Goal: Task Accomplishment & Management: Manage account settings

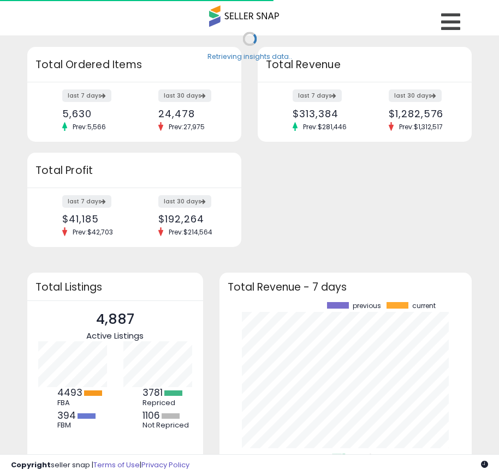
scroll to position [152, 231]
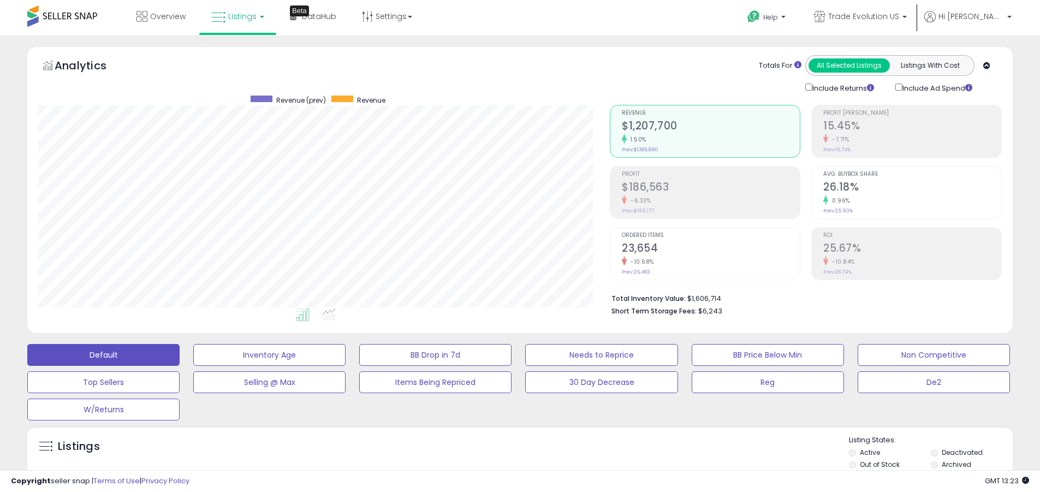
scroll to position [224, 571]
click at [506, 452] on label "Deactivated" at bounding box center [961, 451] width 41 height 9
click at [506, 464] on label "Archived" at bounding box center [955, 463] width 29 height 9
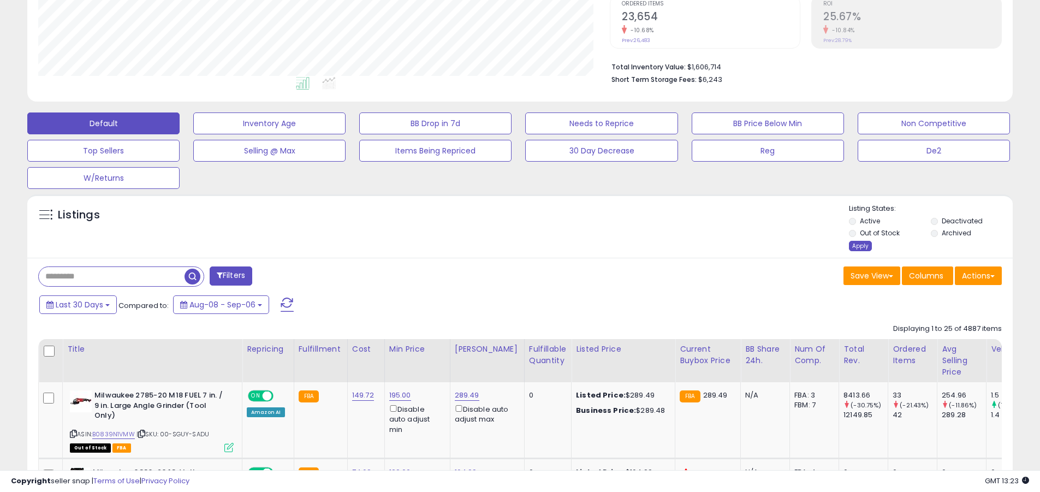
click at [506, 246] on div "Apply" at bounding box center [860, 246] width 23 height 10
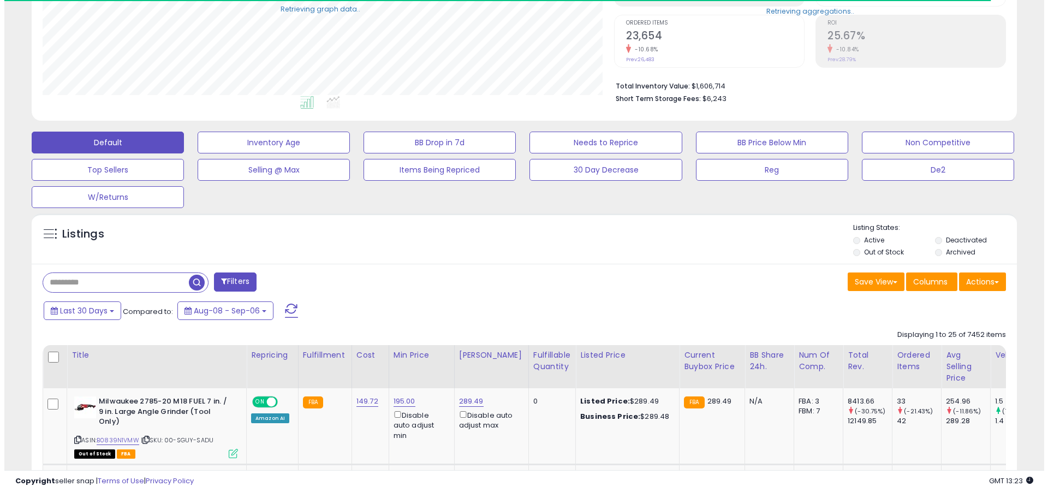
scroll to position [545482, 545134]
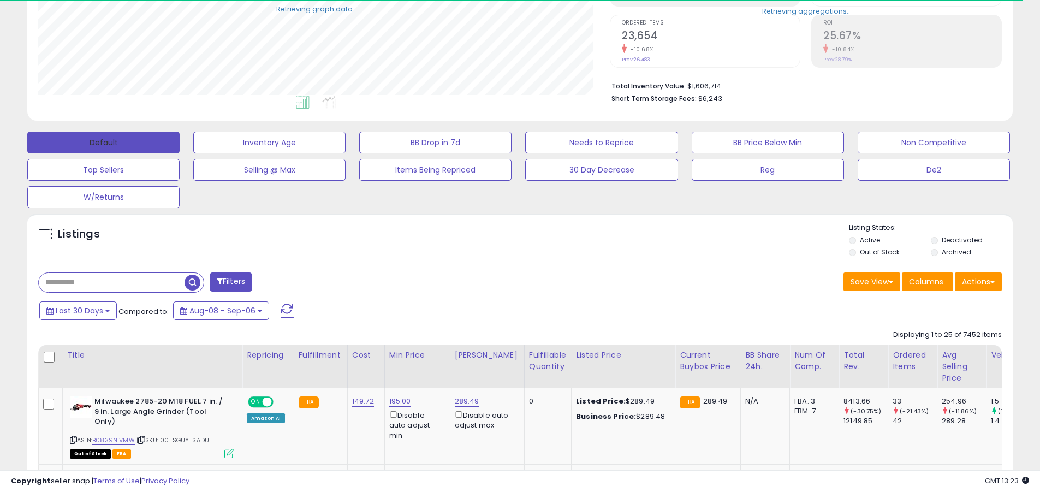
click at [103, 142] on button "Default" at bounding box center [103, 143] width 152 height 22
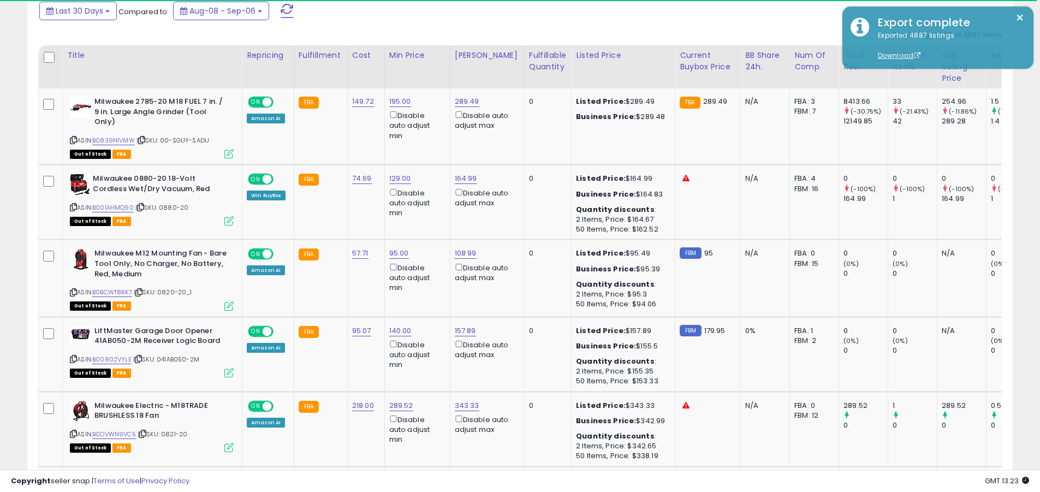
click at [285, 10] on span at bounding box center [286, 11] width 13 height 14
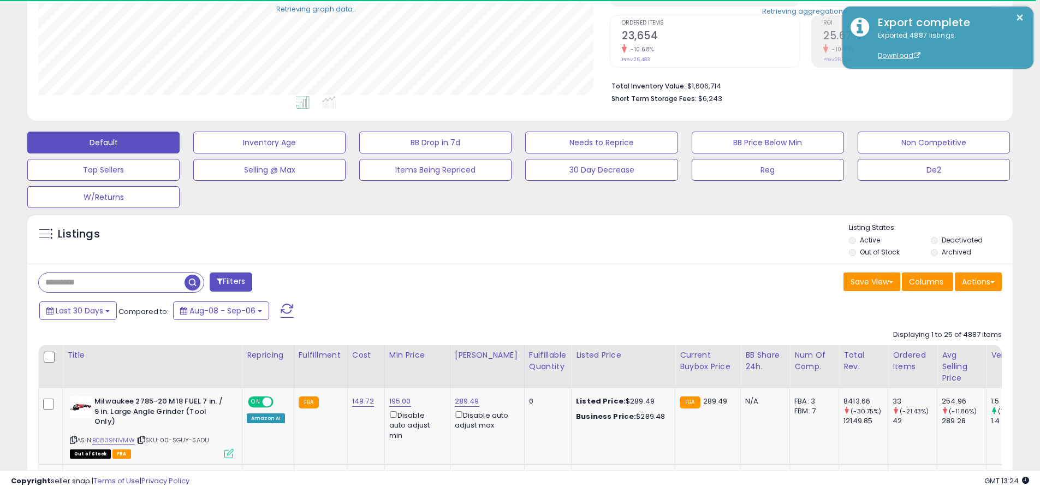
scroll to position [224, 571]
click at [111, 282] on input "text" at bounding box center [112, 282] width 146 height 19
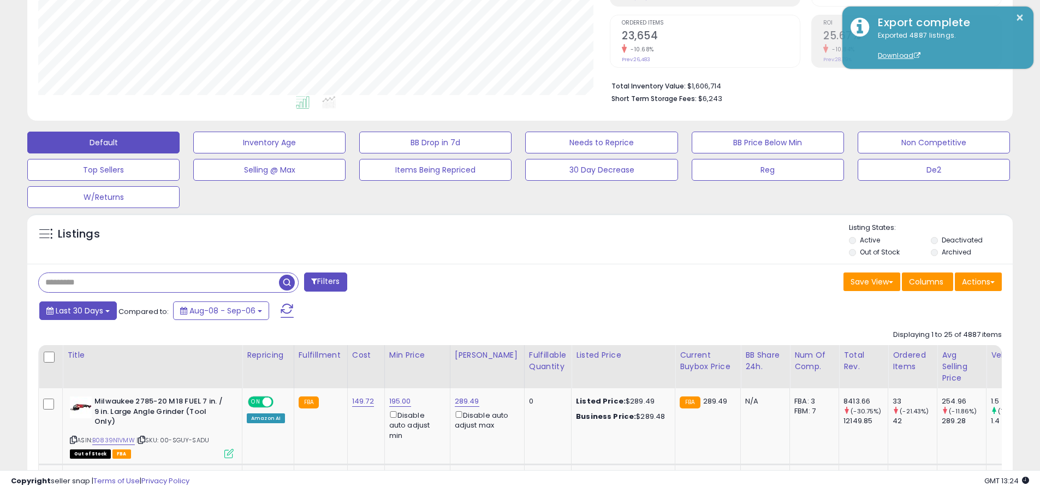
click at [77, 310] on span "Last 30 Days" at bounding box center [79, 310] width 47 height 11
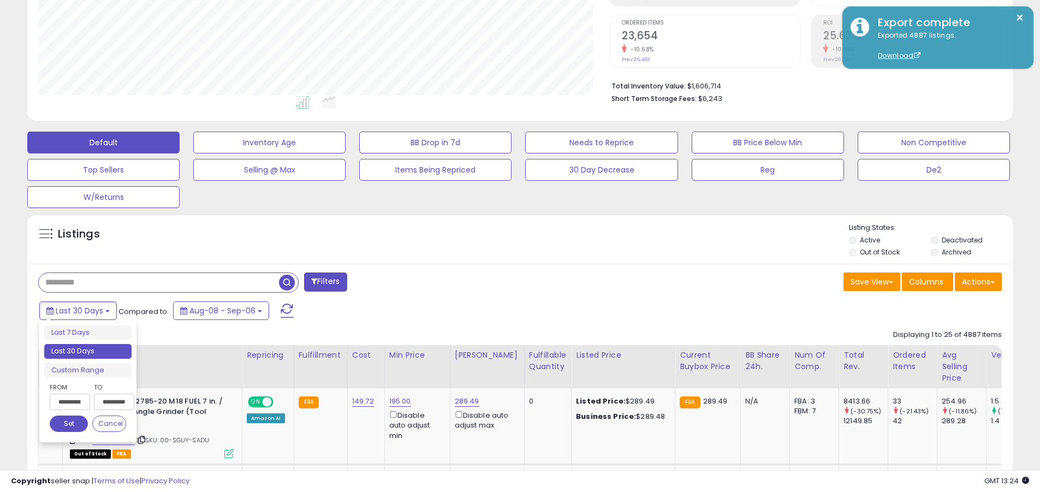
click at [88, 351] on li "Last 30 Days" at bounding box center [87, 351] width 87 height 15
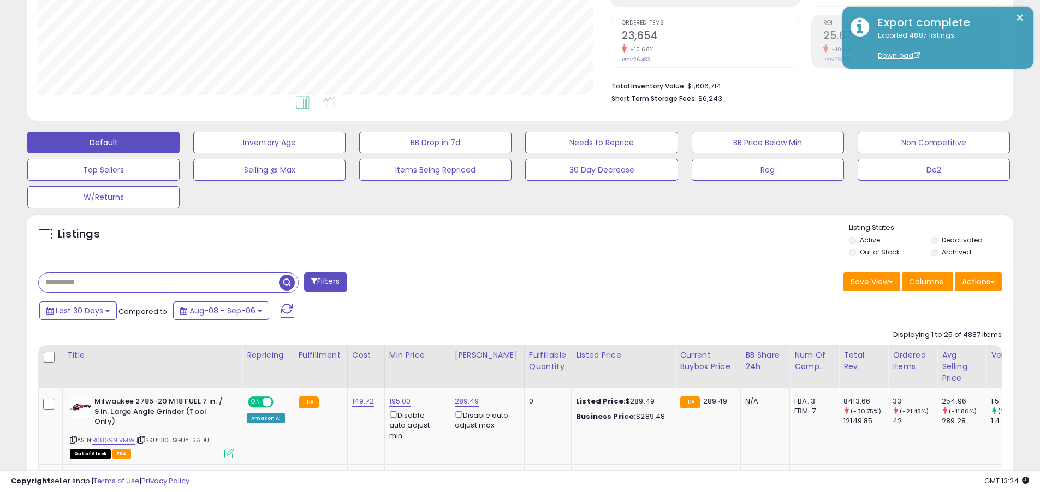
click at [159, 282] on input "text" at bounding box center [159, 282] width 240 height 19
click at [288, 280] on span "button" at bounding box center [287, 282] width 16 height 16
click at [506, 281] on button "Actions" at bounding box center [977, 281] width 47 height 19
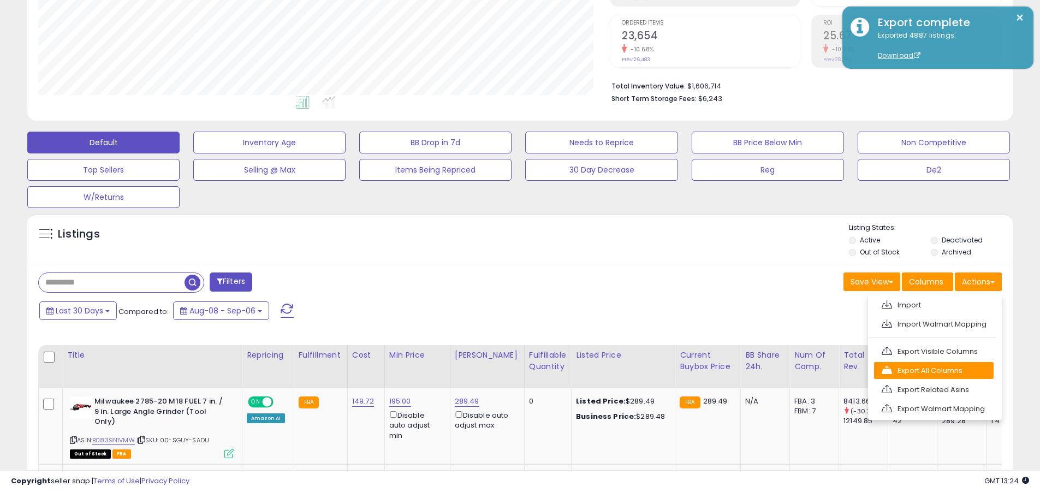
click at [506, 370] on link "Export All Columns" at bounding box center [934, 370] width 120 height 17
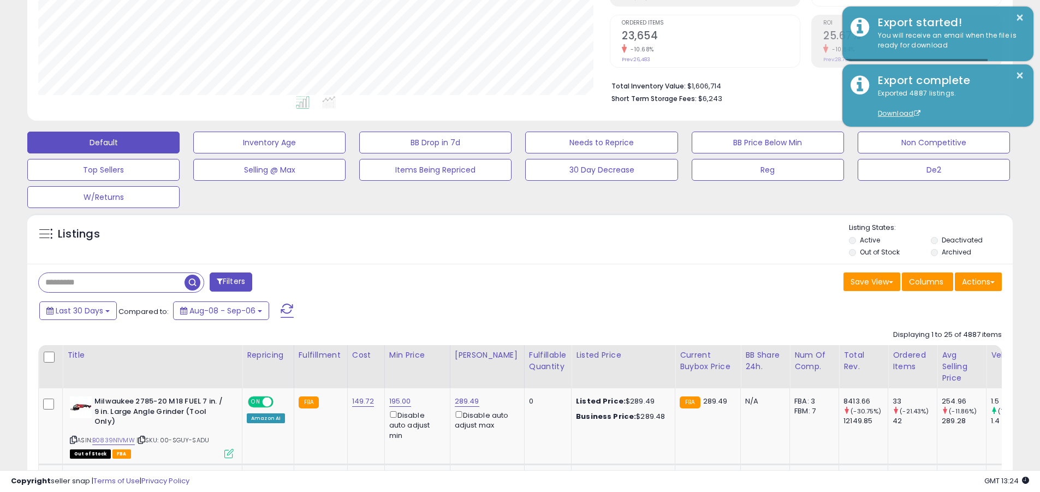
click at [77, 310] on span "Last 30 Days" at bounding box center [79, 310] width 47 height 11
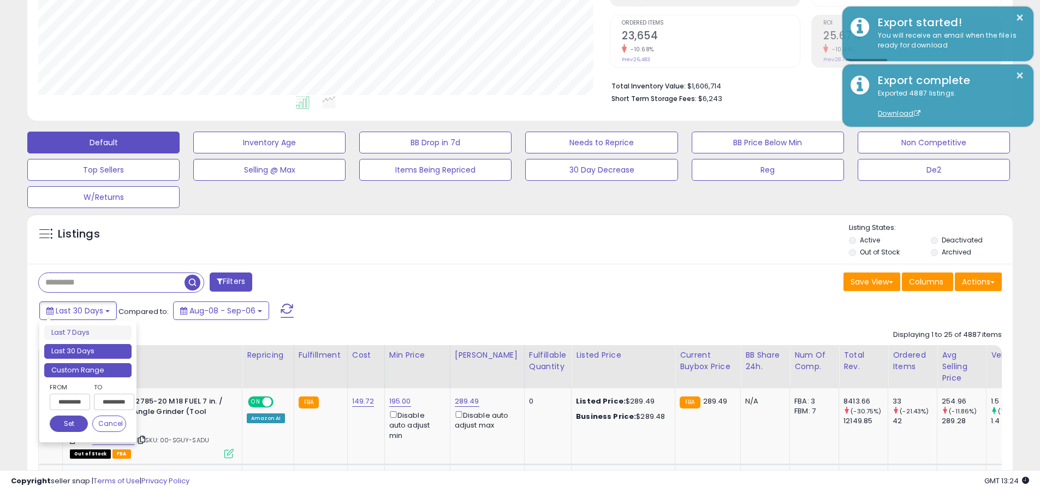
click at [88, 369] on li "Custom Range" at bounding box center [87, 370] width 87 height 15
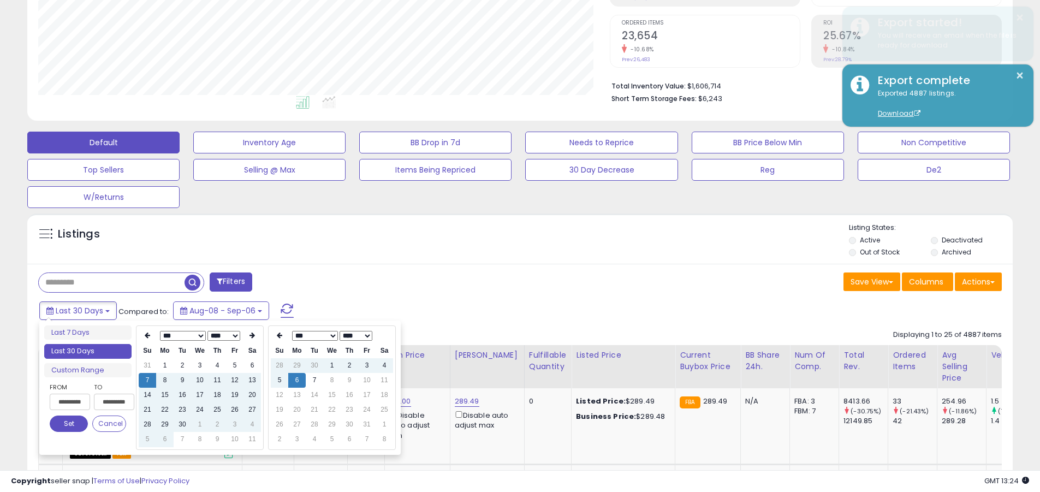
click at [70, 402] on input "**********" at bounding box center [70, 401] width 40 height 16
type input "**********"
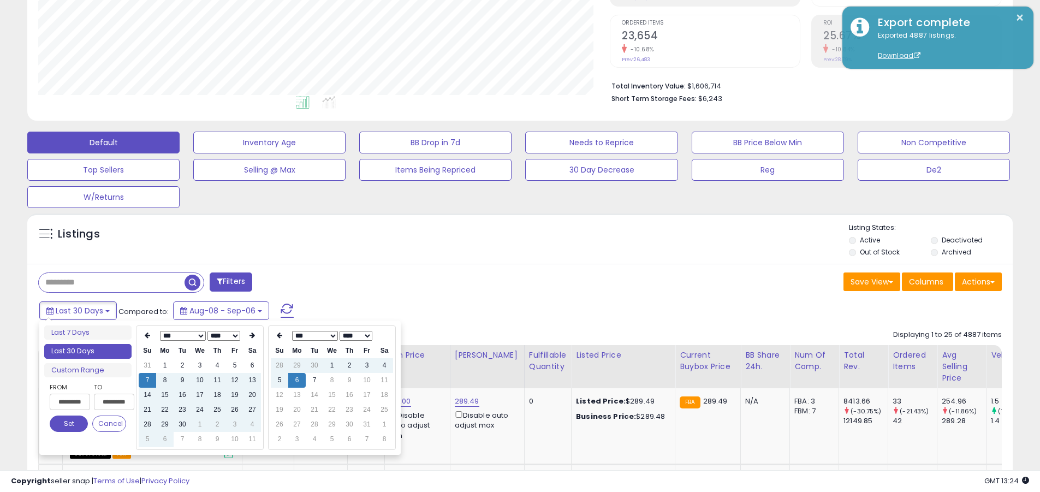
click at [69, 423] on button "Set" at bounding box center [69, 423] width 38 height 16
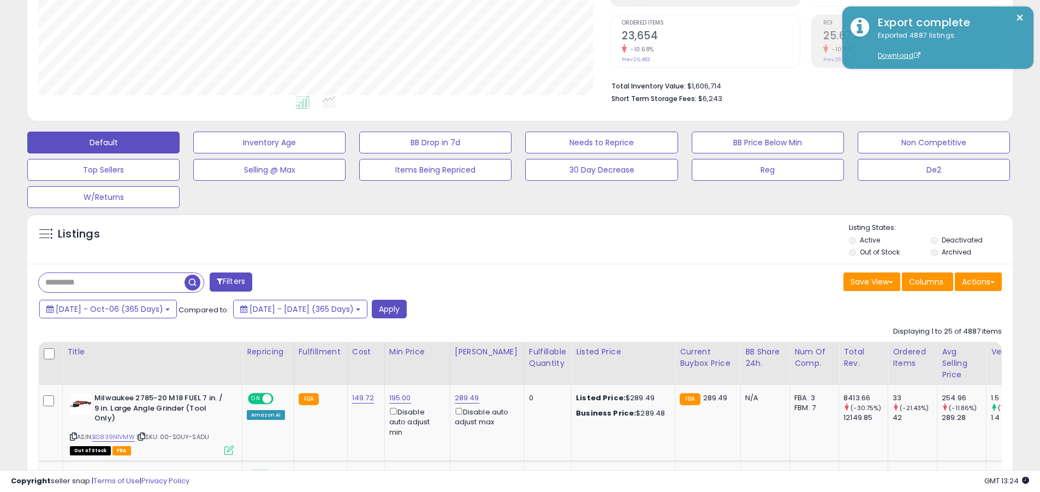
click at [111, 282] on input "text" at bounding box center [112, 282] width 146 height 19
click at [407, 308] on button "Apply" at bounding box center [389, 309] width 35 height 19
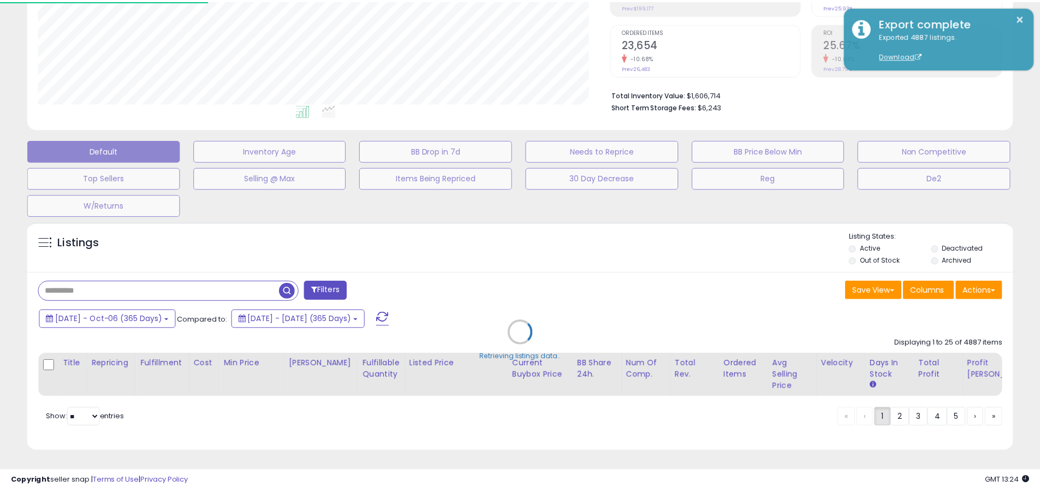
scroll to position [224, 576]
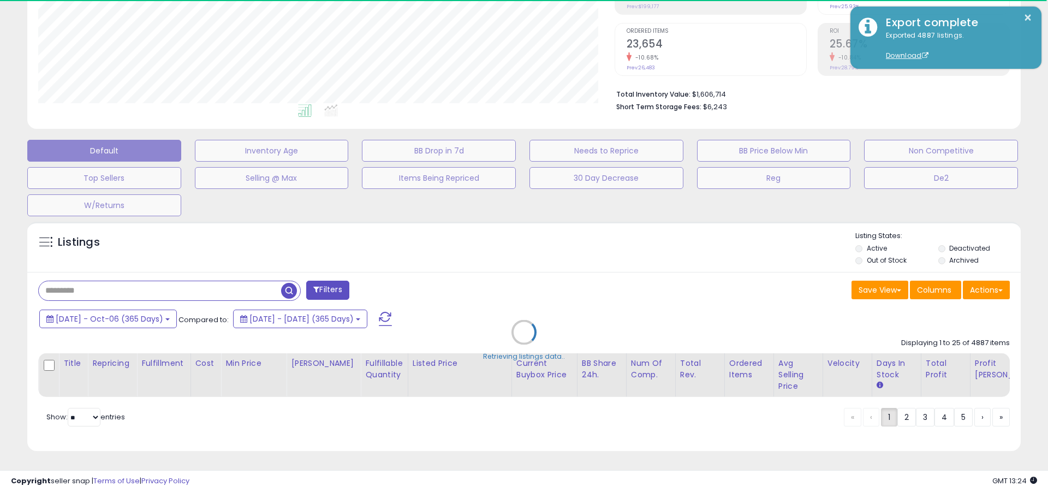
type input "*****"
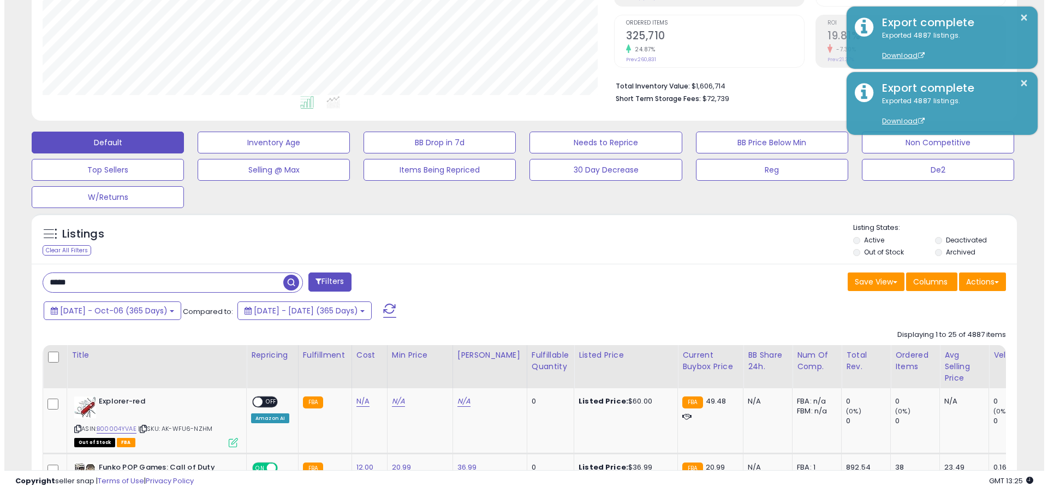
scroll to position [224, 571]
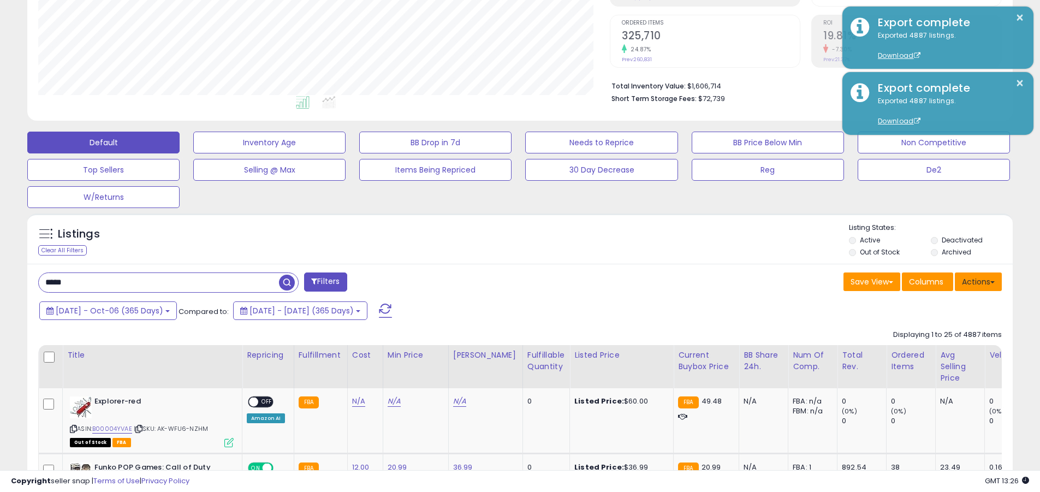
click at [506, 281] on button "Actions" at bounding box center [977, 281] width 47 height 19
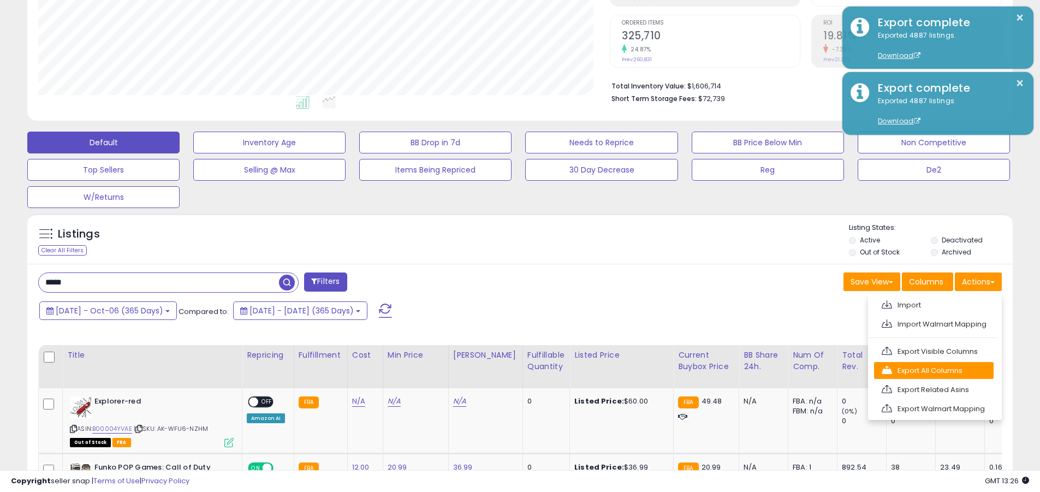
click at [506, 370] on link "Export All Columns" at bounding box center [934, 370] width 120 height 17
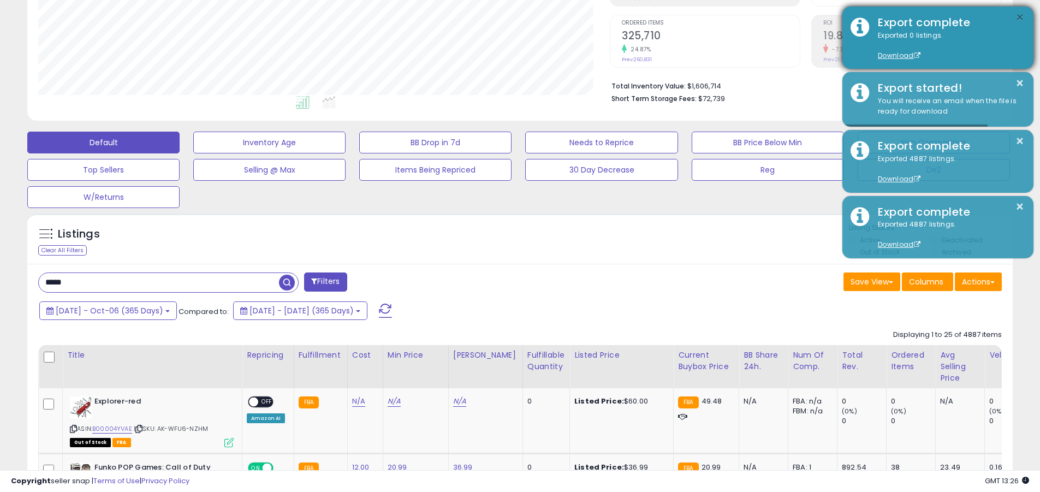
click at [506, 17] on button "×" at bounding box center [1019, 18] width 9 height 14
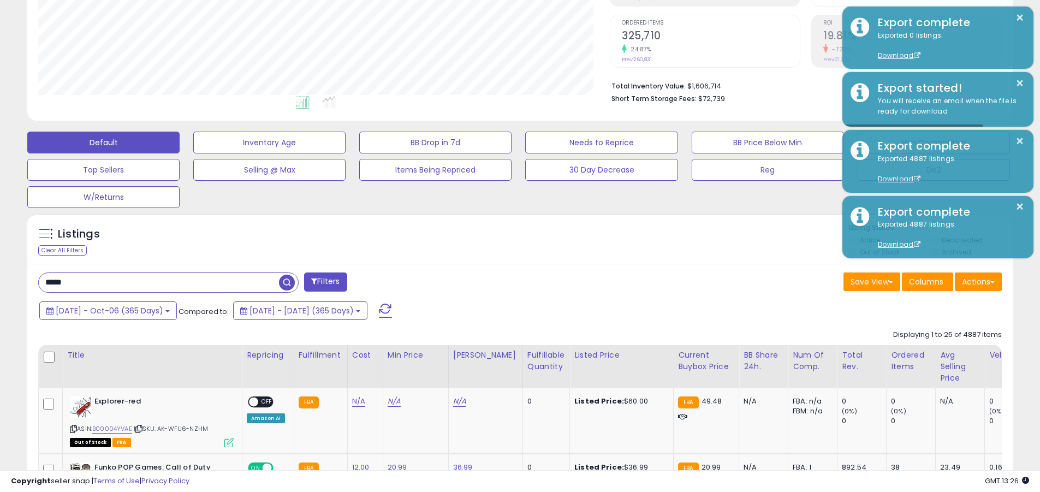
click at [159, 282] on input "*****" at bounding box center [159, 282] width 240 height 19
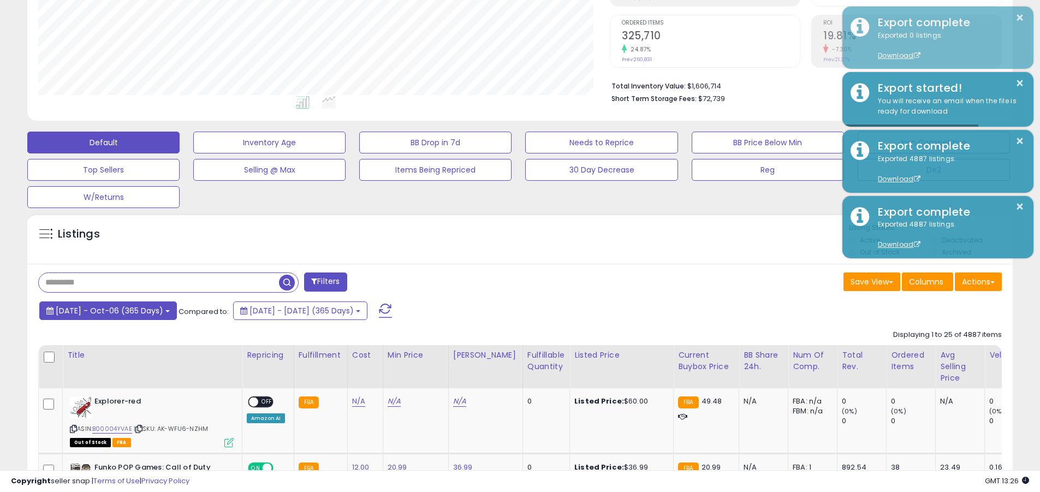
click at [118, 310] on span "[DATE] - Oct-06 (365 Days)" at bounding box center [110, 310] width 108 height 11
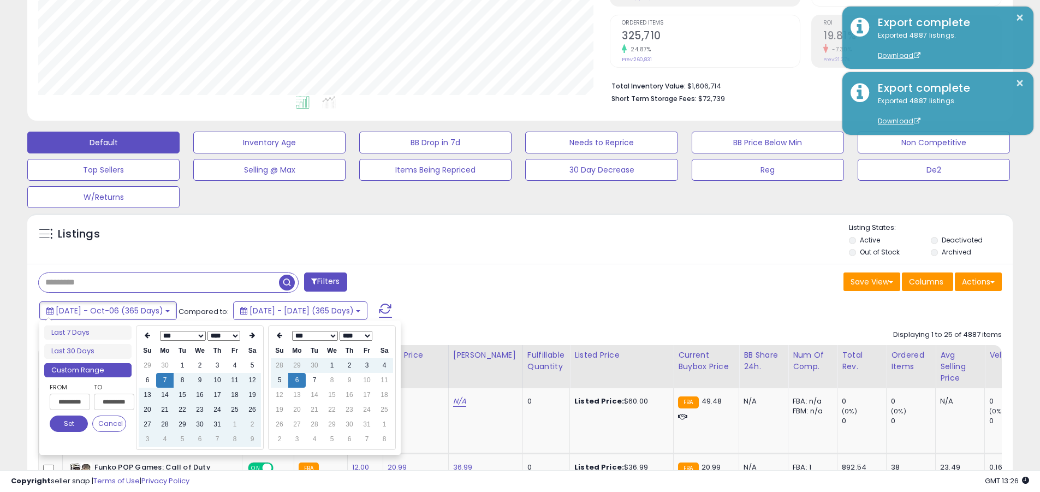
click at [70, 402] on input "**********" at bounding box center [70, 401] width 40 height 16
type input "**********"
click at [69, 423] on button "Set" at bounding box center [69, 423] width 38 height 16
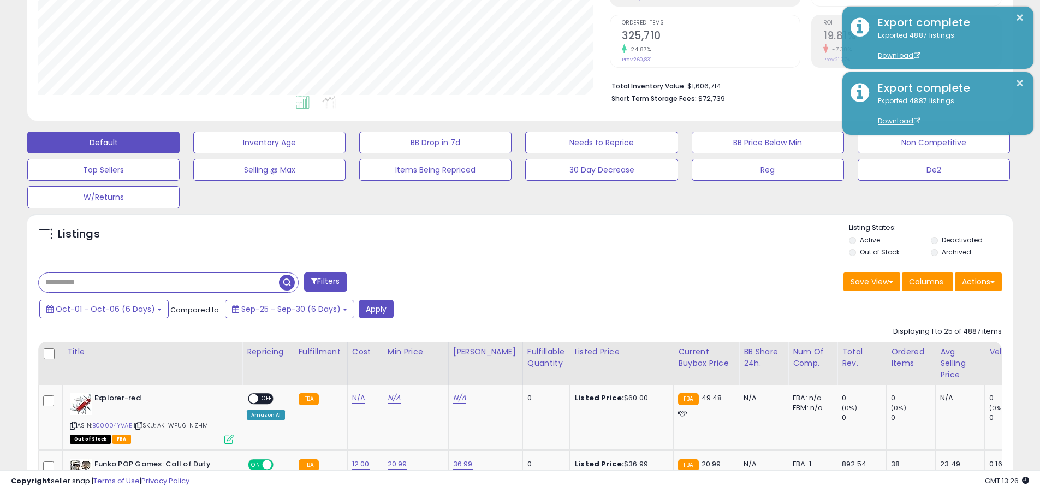
click at [159, 282] on input "text" at bounding box center [159, 282] width 240 height 19
click at [371, 308] on button "Apply" at bounding box center [376, 309] width 35 height 19
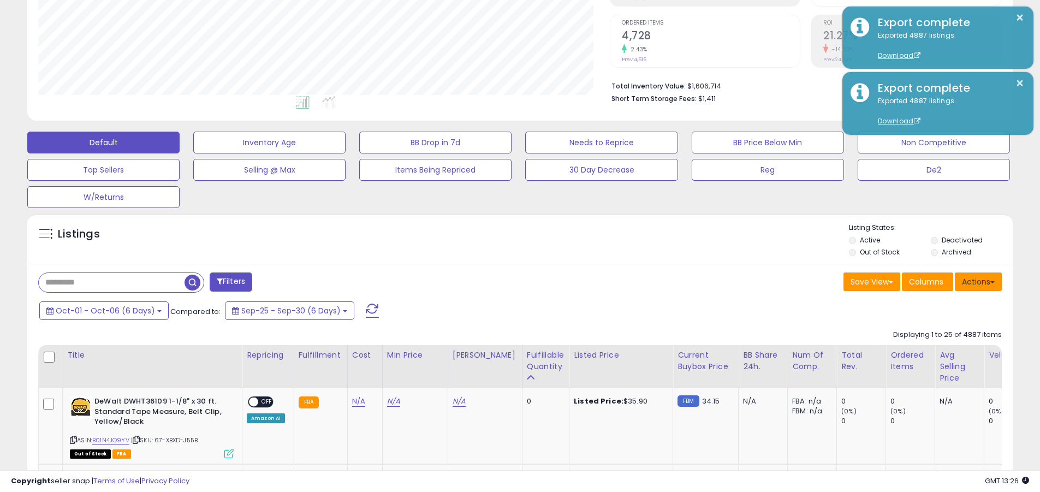
click at [506, 281] on button "Actions" at bounding box center [977, 281] width 47 height 19
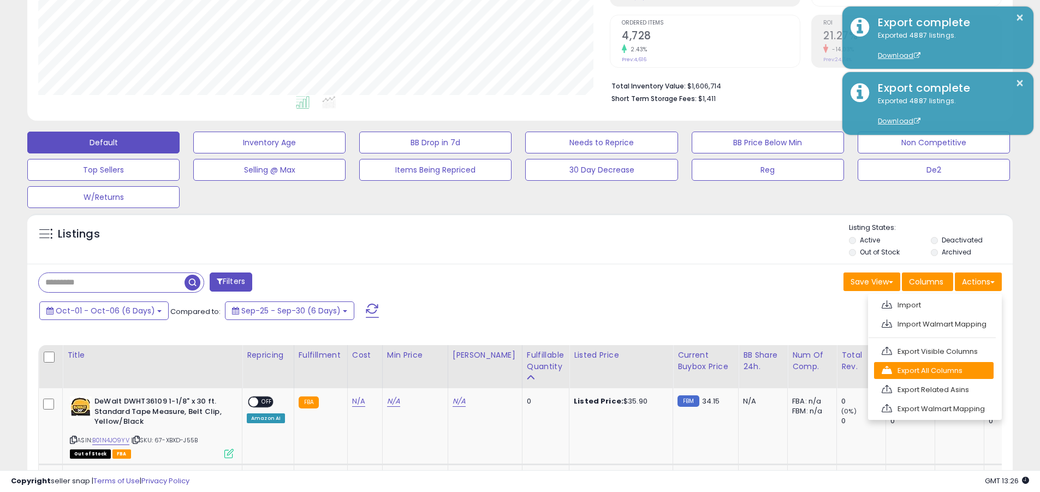
click at [506, 370] on link "Export All Columns" at bounding box center [934, 370] width 120 height 17
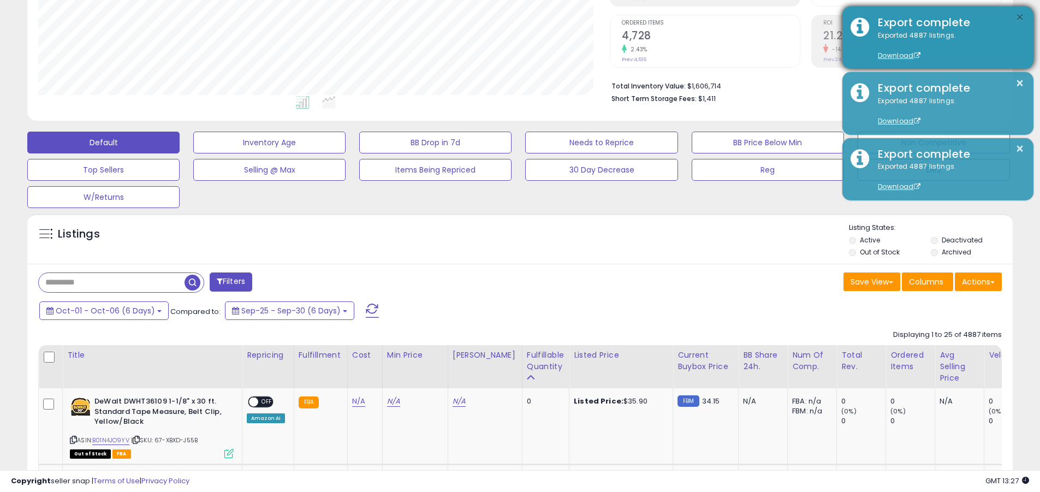
click at [506, 17] on button "×" at bounding box center [1019, 18] width 9 height 14
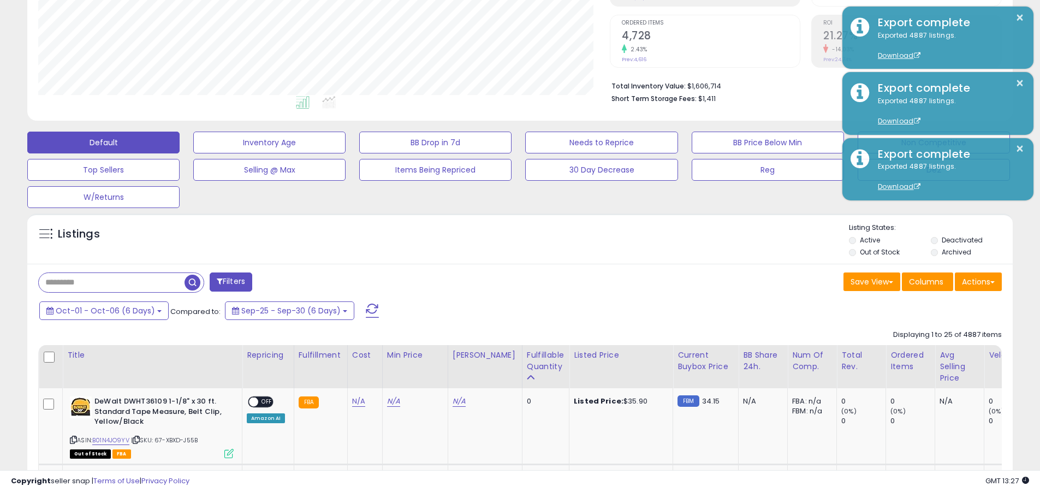
click at [111, 282] on input "text" at bounding box center [112, 282] width 146 height 19
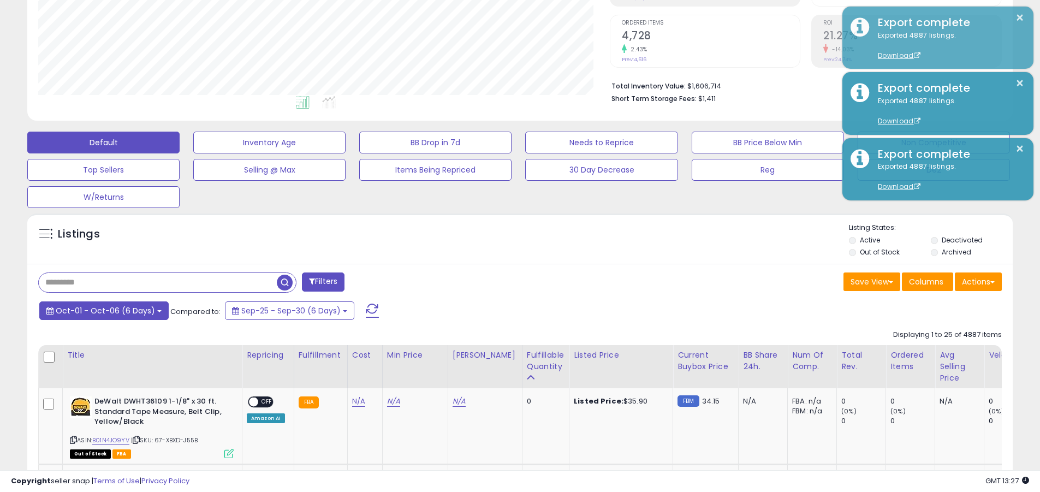
click at [103, 310] on span "Oct-01 - Oct-06 (6 Days)" at bounding box center [105, 310] width 99 height 11
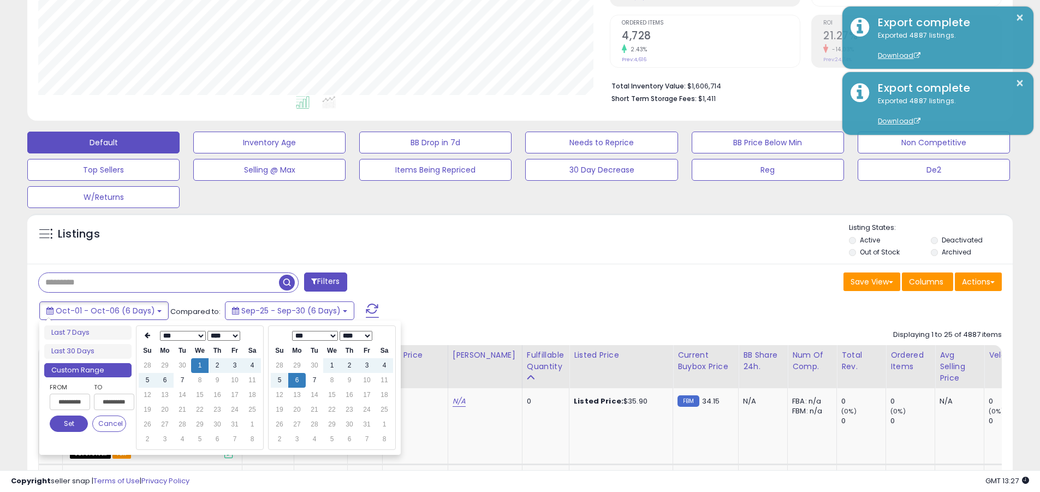
click at [70, 402] on input "**********" at bounding box center [70, 401] width 40 height 16
type input "**********"
click at [69, 423] on button "Set" at bounding box center [69, 423] width 38 height 16
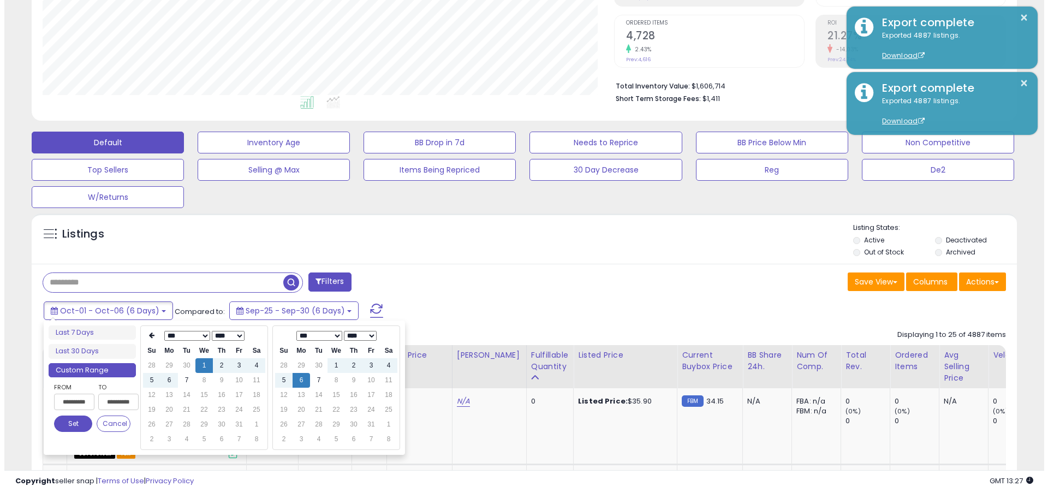
scroll to position [0, 0]
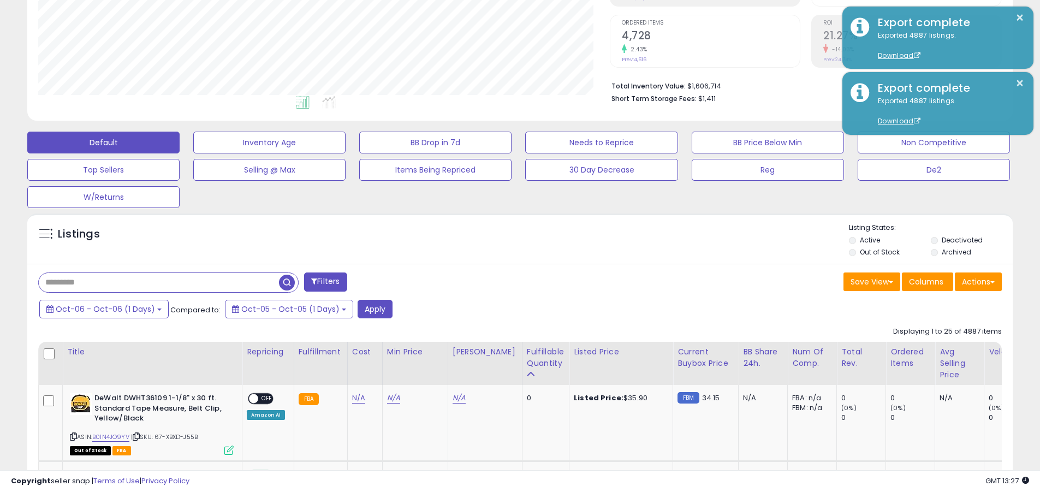
click at [159, 282] on input "text" at bounding box center [159, 282] width 240 height 19
click at [367, 308] on button "Apply" at bounding box center [374, 309] width 35 height 19
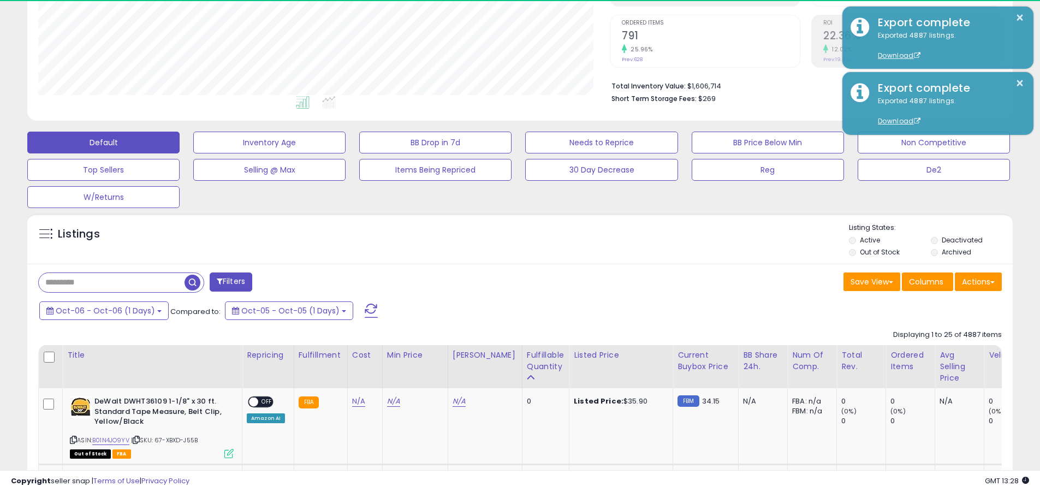
scroll to position [224, 571]
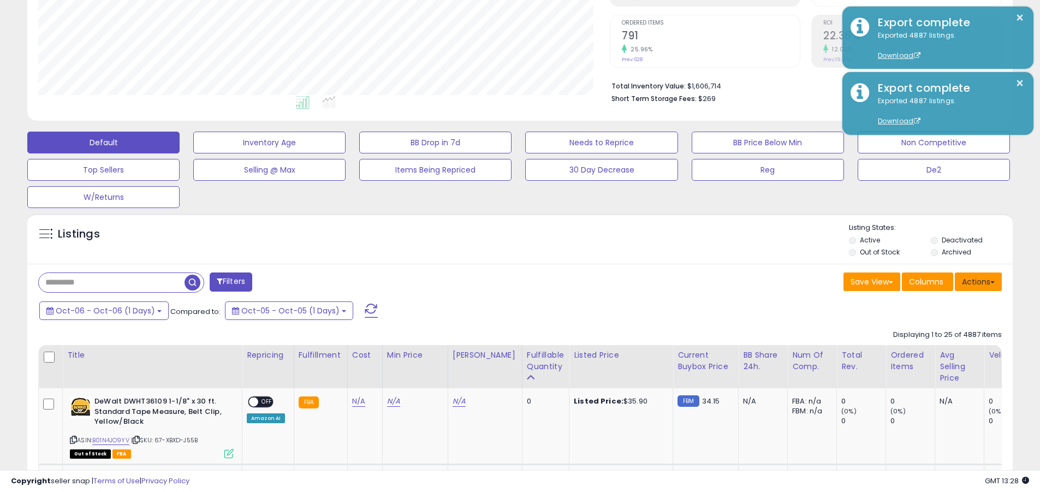
click at [506, 281] on button "Actions" at bounding box center [977, 281] width 47 height 19
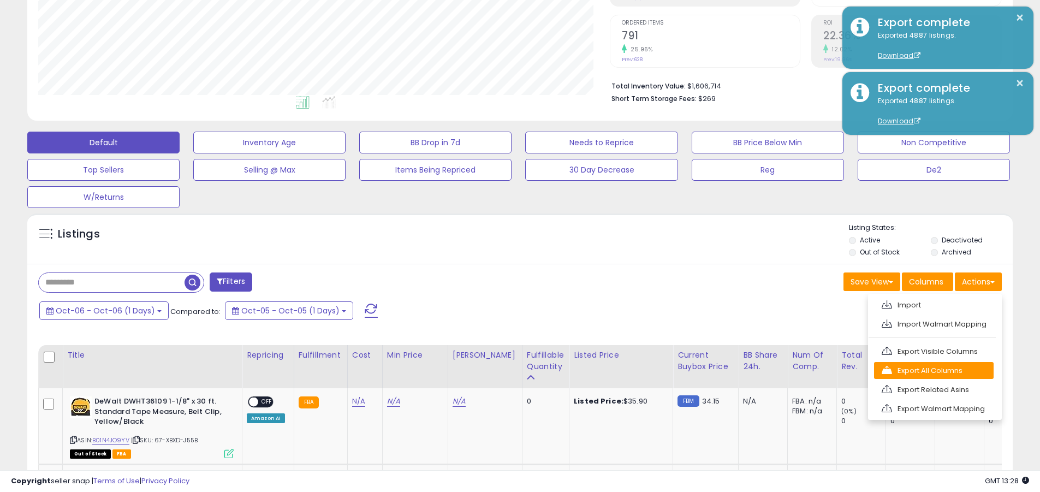
click at [506, 370] on link "Export All Columns" at bounding box center [934, 370] width 120 height 17
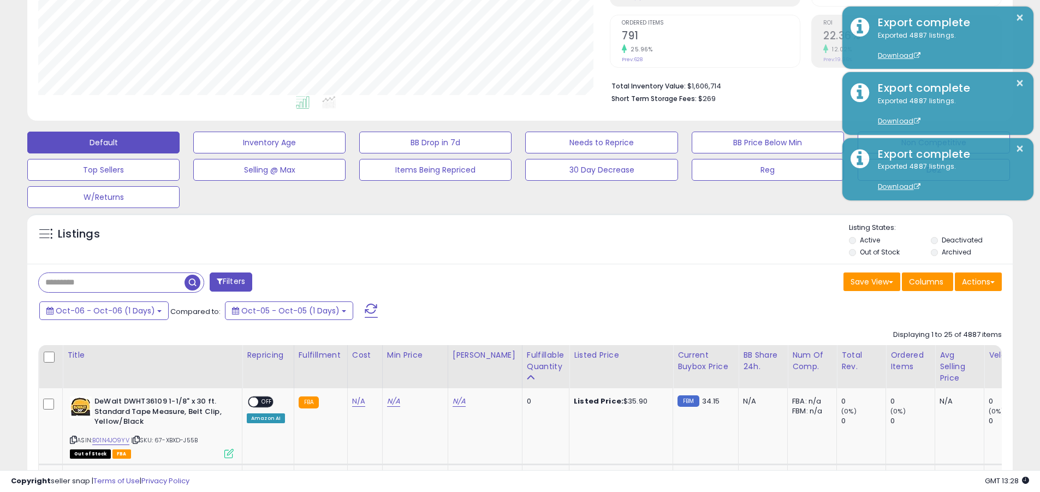
click at [506, 17] on button "×" at bounding box center [1019, 18] width 9 height 14
click at [111, 282] on input "text" at bounding box center [112, 282] width 146 height 19
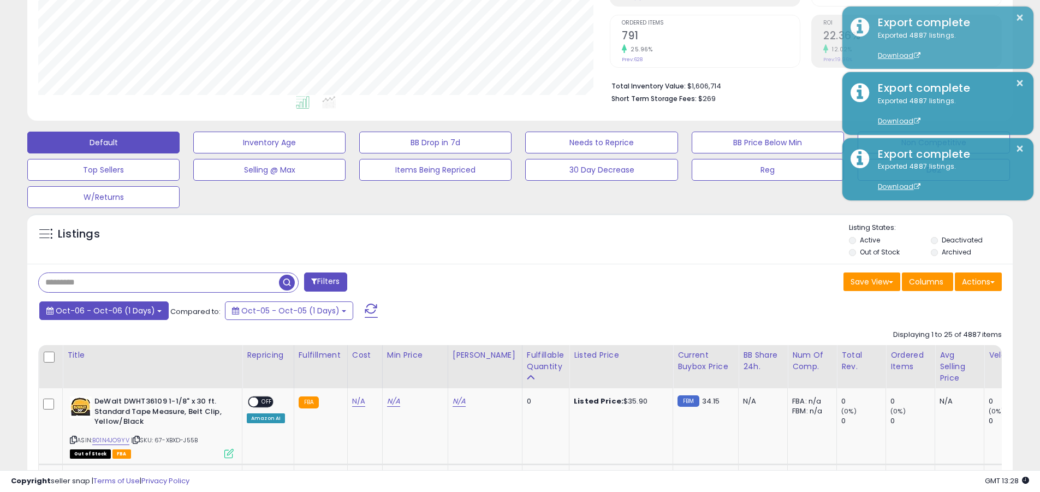
click at [103, 310] on span "Oct-06 - Oct-06 (1 Days)" at bounding box center [105, 310] width 99 height 11
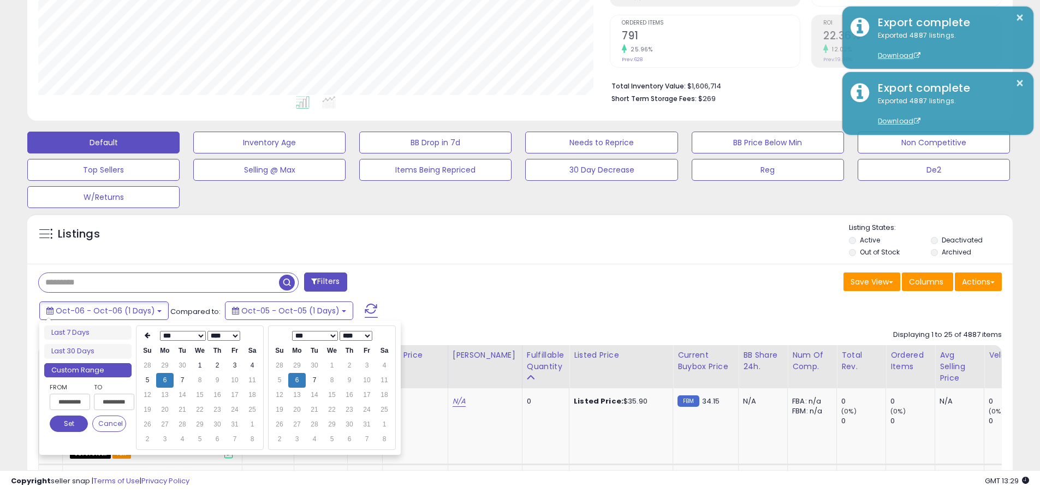
click at [70, 402] on input "**********" at bounding box center [70, 401] width 40 height 16
type input "**********"
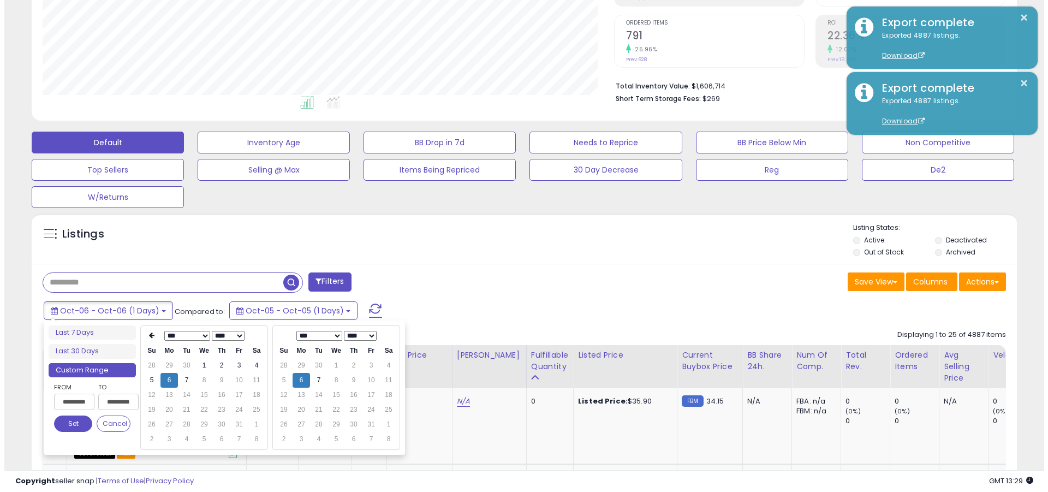
scroll to position [0, 2]
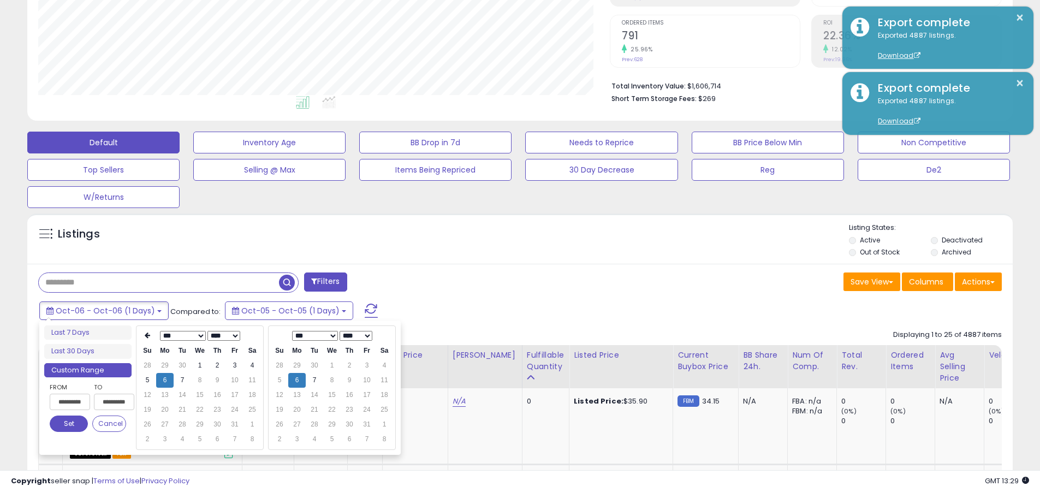
click at [69, 423] on button "Set" at bounding box center [69, 423] width 38 height 16
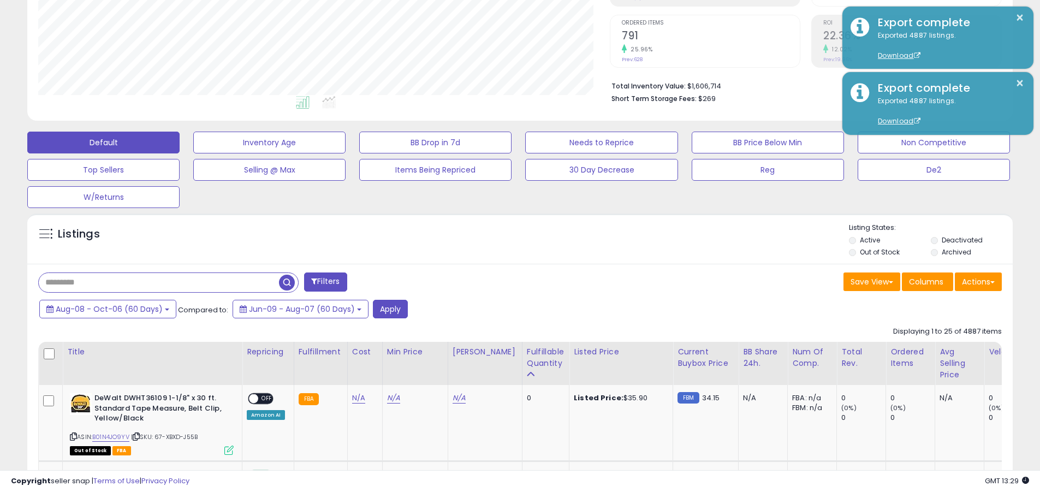
click at [159, 282] on input "text" at bounding box center [159, 282] width 240 height 19
click at [385, 308] on button "Apply" at bounding box center [390, 309] width 35 height 19
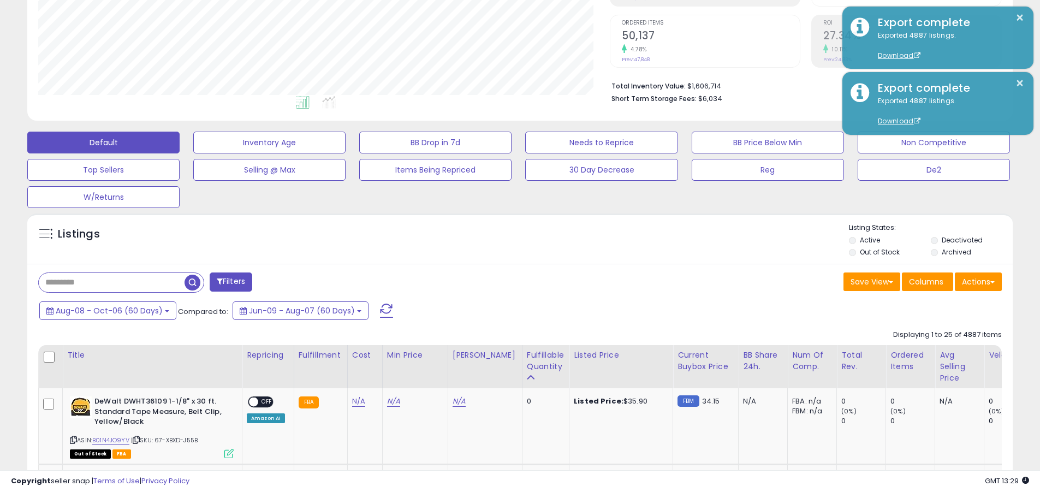
scroll to position [224, 571]
click at [506, 281] on button "Actions" at bounding box center [977, 281] width 47 height 19
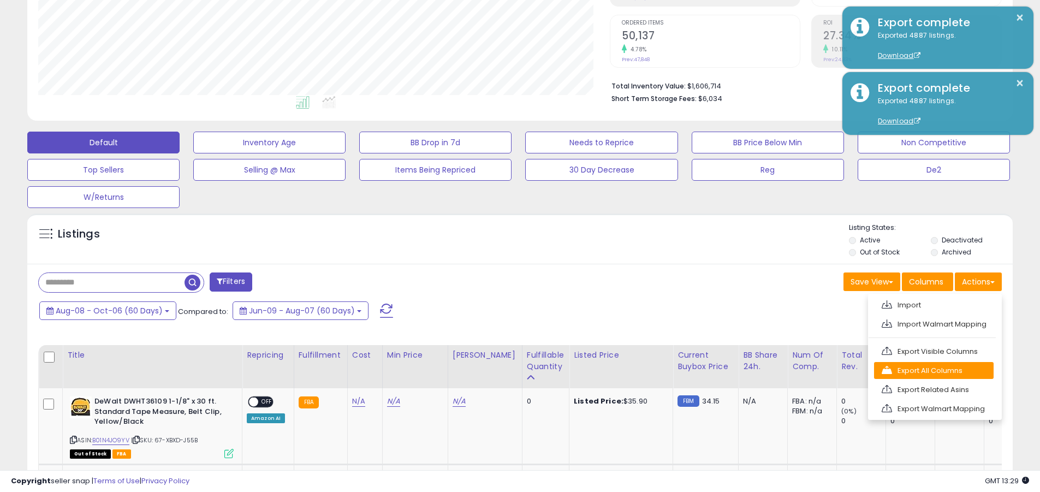
click at [506, 370] on link "Export All Columns" at bounding box center [934, 370] width 120 height 17
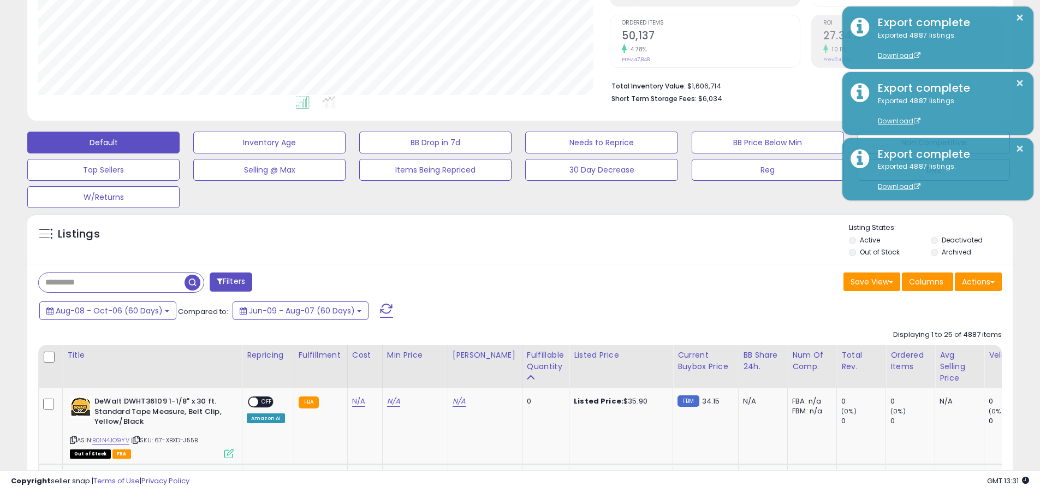
click at [506, 17] on button "×" at bounding box center [1019, 18] width 9 height 14
click at [111, 282] on input "text" at bounding box center [112, 282] width 146 height 19
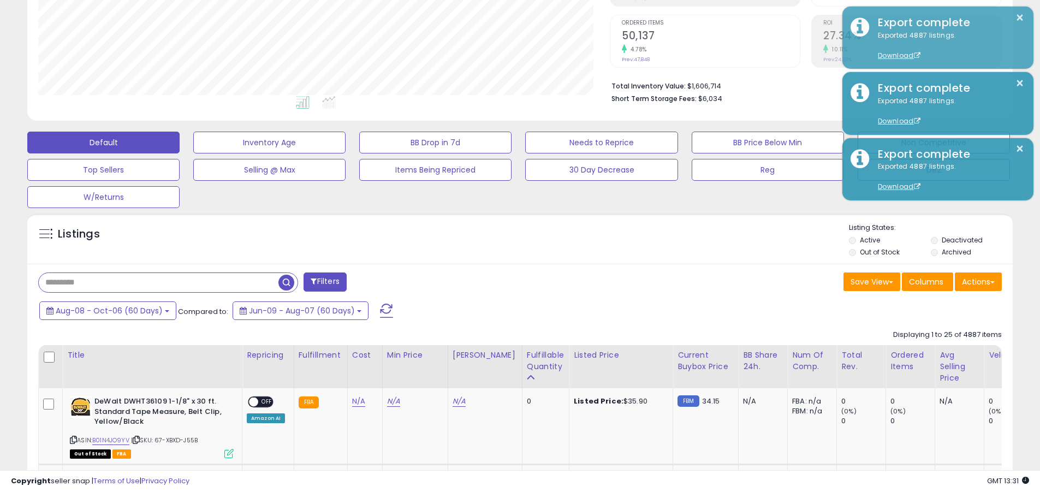
click at [108, 310] on span "Aug-08 - Oct-06 (60 Days)" at bounding box center [109, 310] width 107 height 11
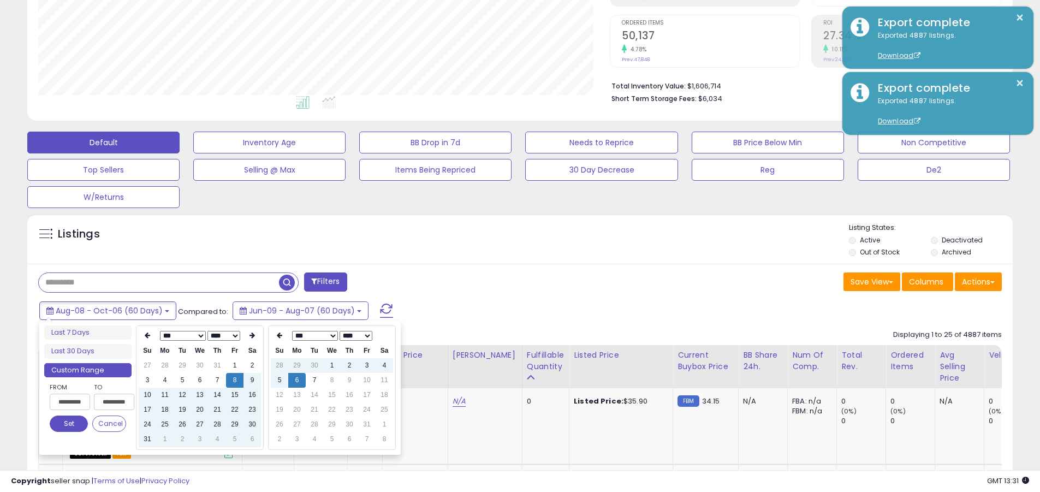
click at [70, 402] on input "**********" at bounding box center [70, 401] width 40 height 16
type input "**********"
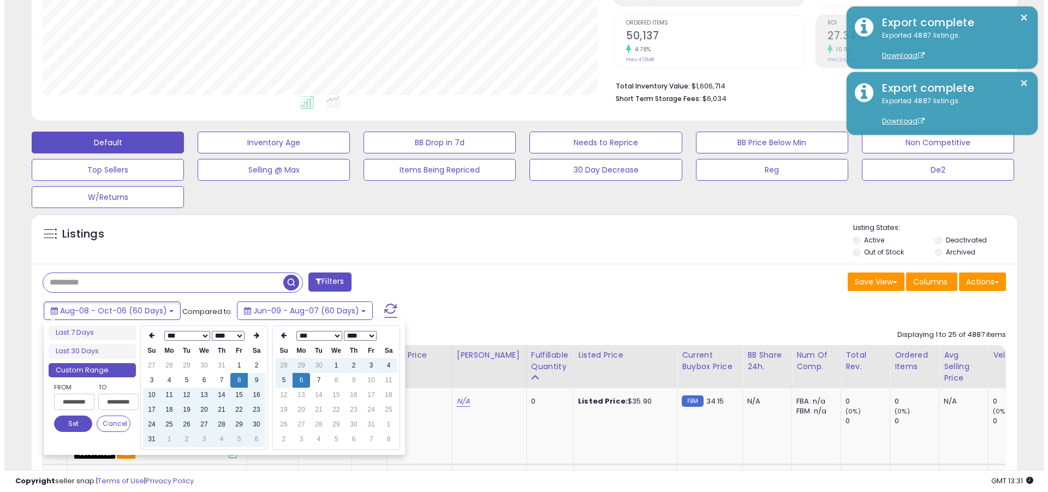
scroll to position [0, 2]
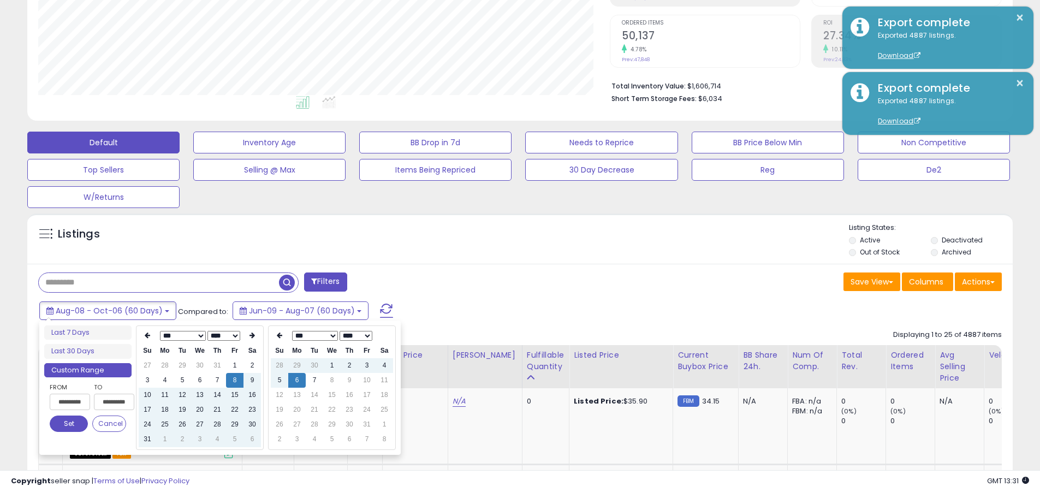
click at [69, 423] on button "Set" at bounding box center [69, 423] width 38 height 16
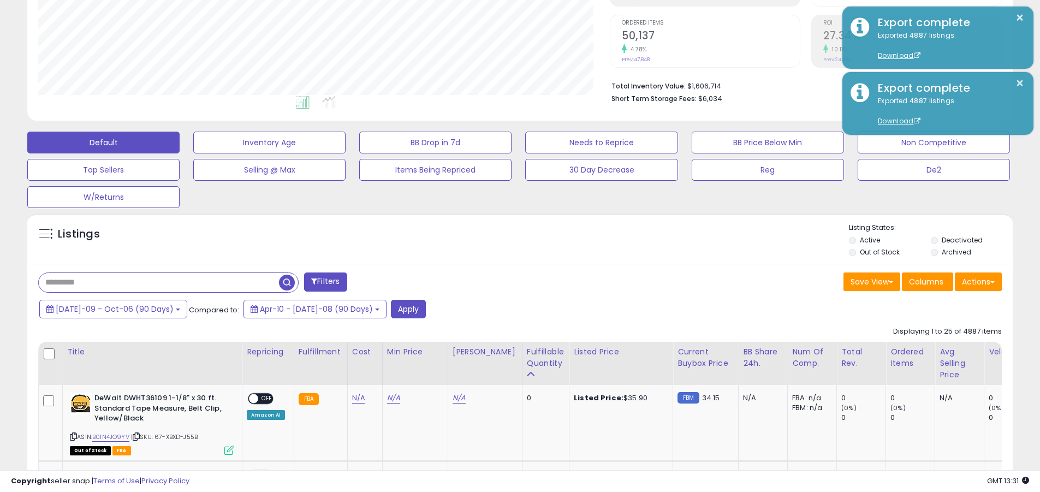
click at [159, 282] on input "text" at bounding box center [159, 282] width 240 height 19
click at [391, 308] on button "Apply" at bounding box center [408, 309] width 35 height 19
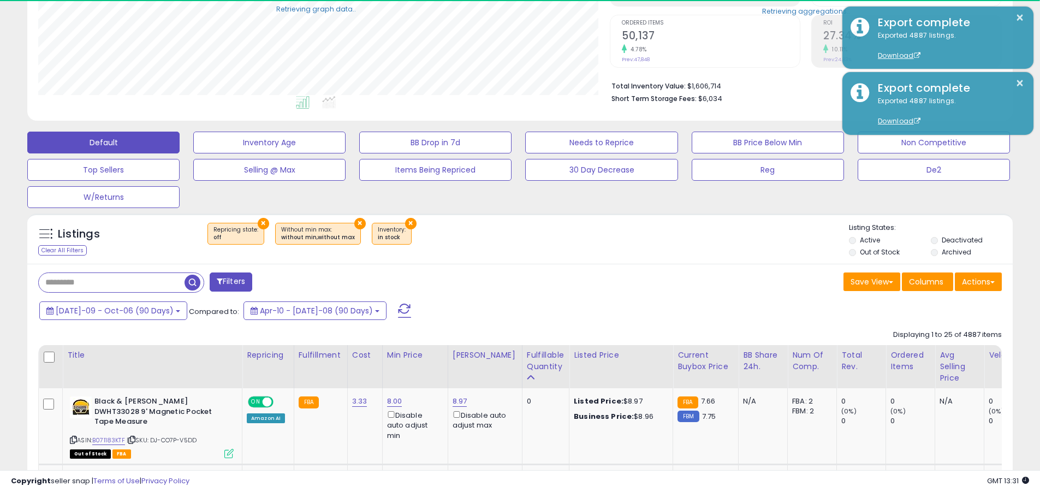
scroll to position [545482, 545134]
click at [506, 281] on button "Actions" at bounding box center [977, 281] width 47 height 19
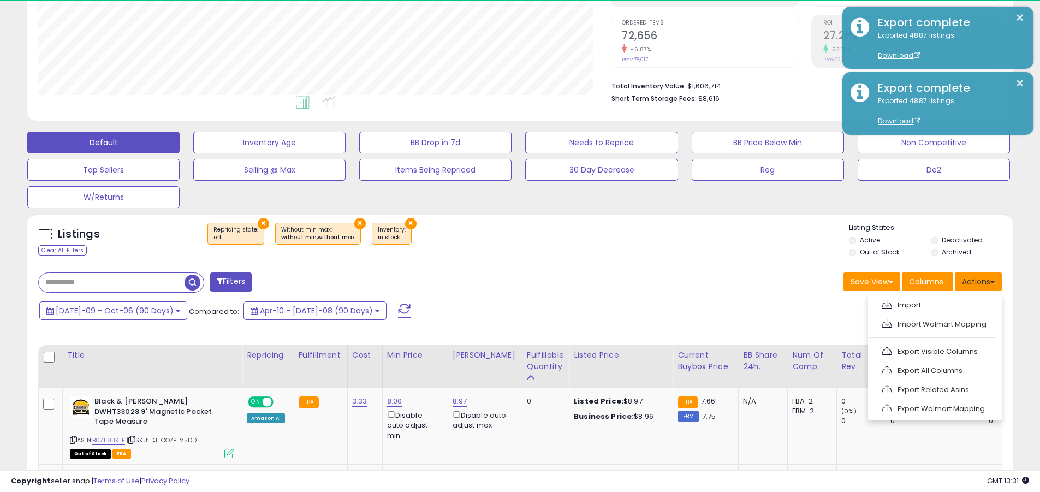
scroll to position [224, 571]
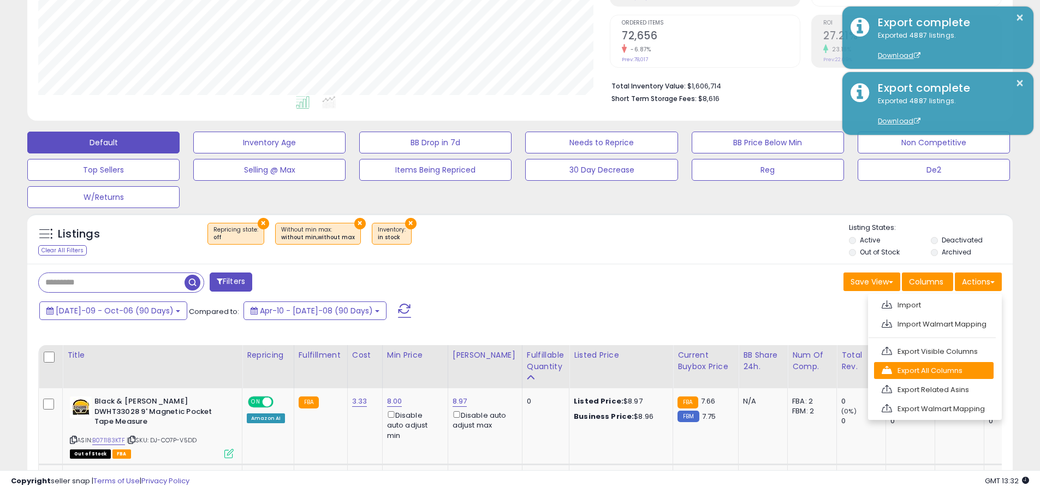
click at [506, 370] on link "Export All Columns" at bounding box center [934, 370] width 120 height 17
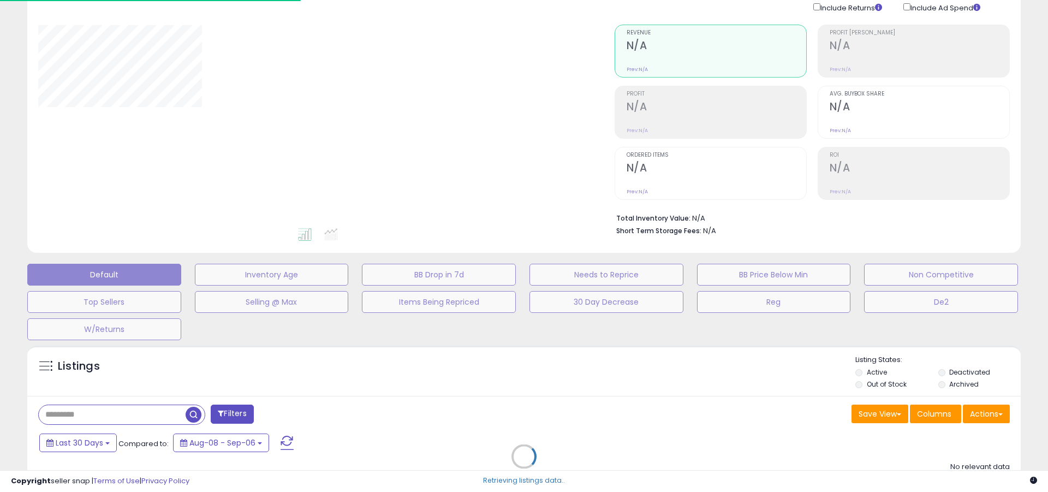
scroll to position [46, 0]
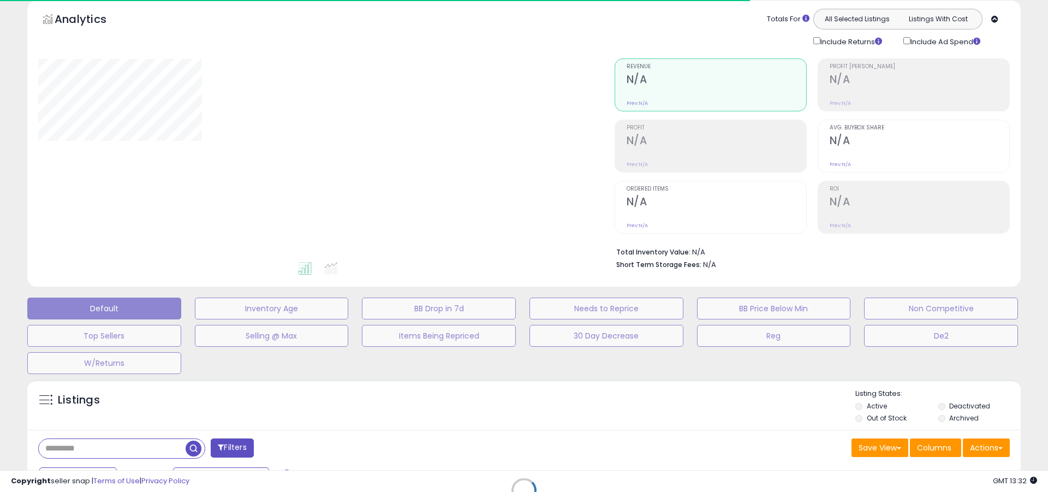
click at [524, 143] on div at bounding box center [318, 159] width 560 height 202
type input "**********"
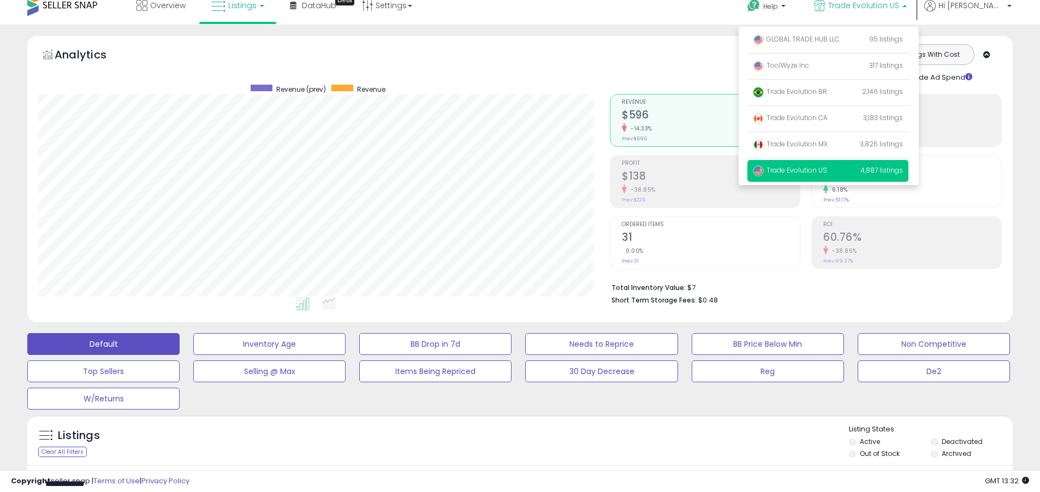
scroll to position [224, 571]
click at [865, 66] on p "ToolWyze Inc 317 listings" at bounding box center [827, 66] width 161 height 22
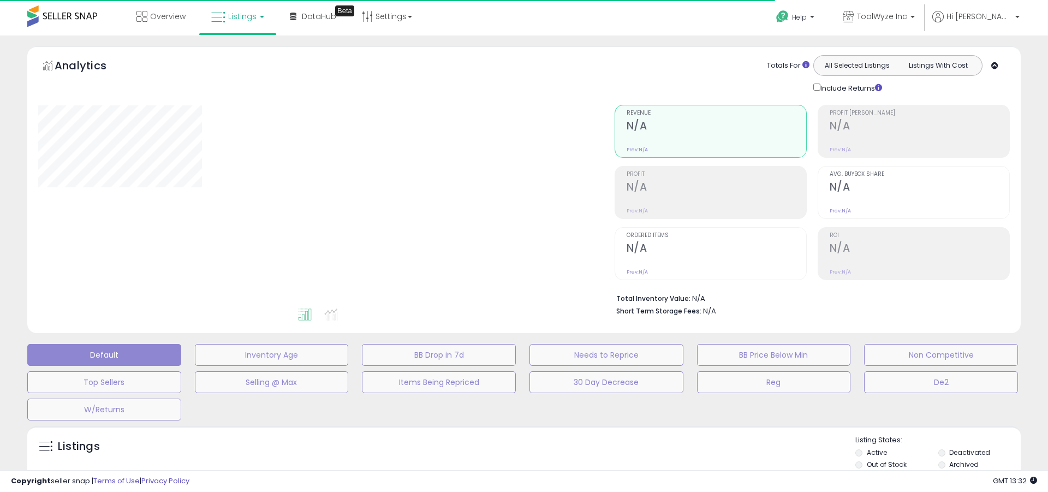
type input "**********"
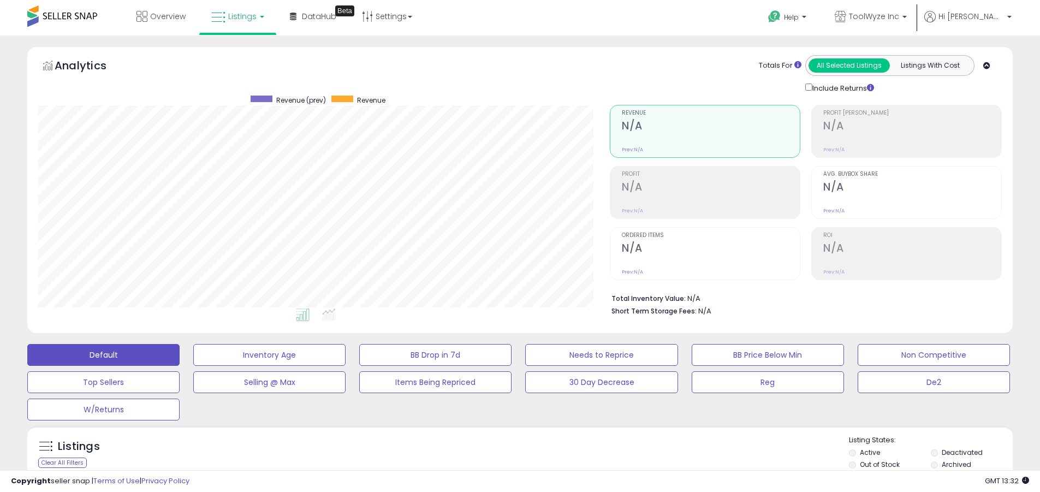
scroll to position [224, 571]
click at [962, 452] on label "Deactivated" at bounding box center [961, 451] width 41 height 9
click at [956, 464] on label "Archived" at bounding box center [955, 463] width 29 height 9
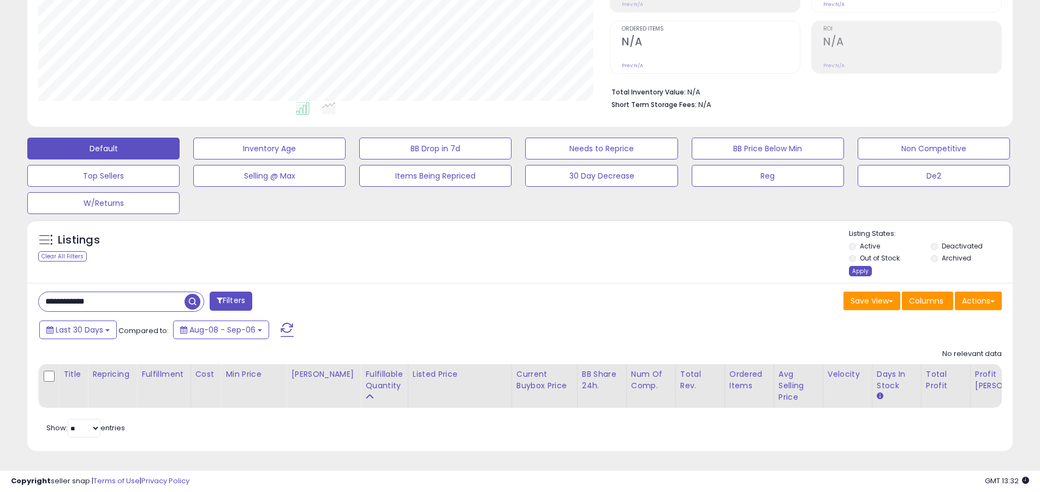
click at [859, 266] on div "Apply" at bounding box center [860, 271] width 23 height 10
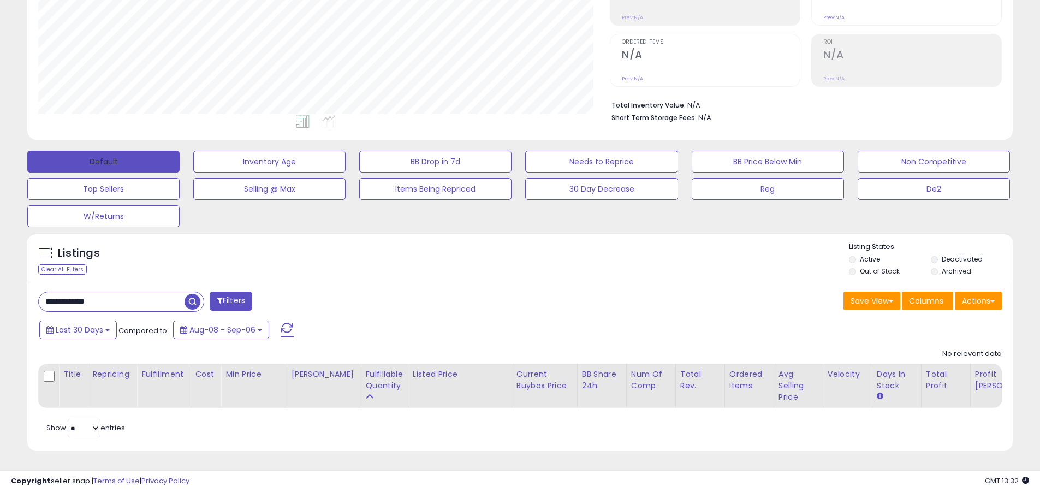
click at [103, 153] on button "Default" at bounding box center [103, 162] width 152 height 22
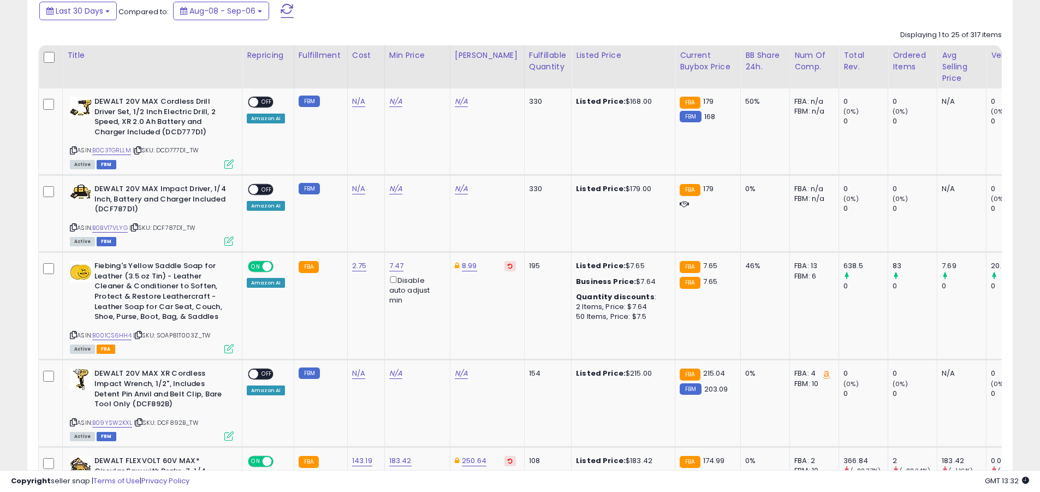
click at [285, 10] on span at bounding box center [286, 11] width 13 height 14
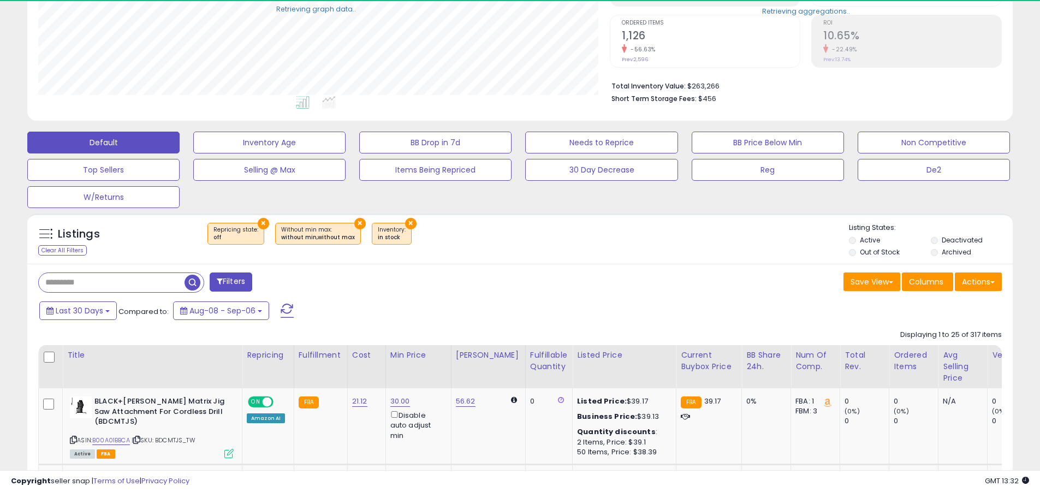
scroll to position [545482, 545134]
click at [111, 282] on input "text" at bounding box center [112, 282] width 146 height 19
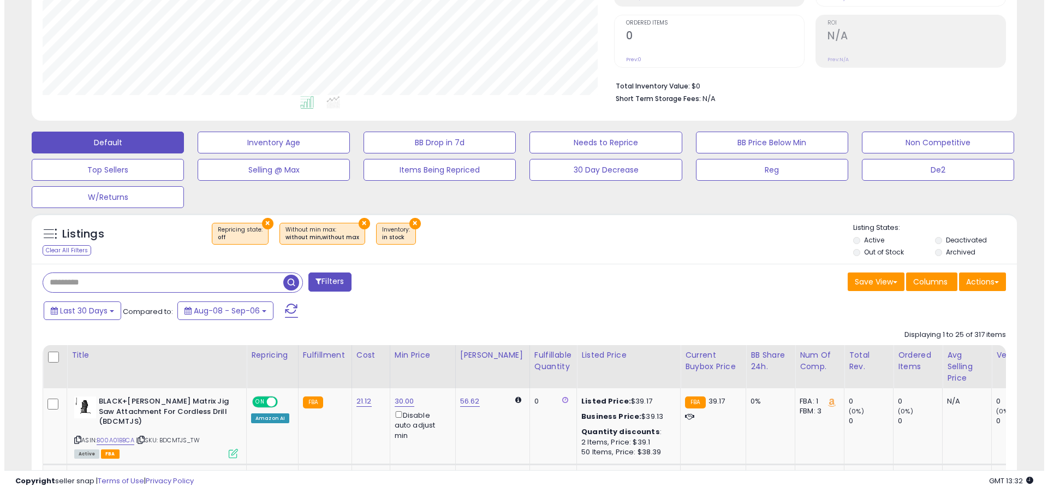
scroll to position [224, 571]
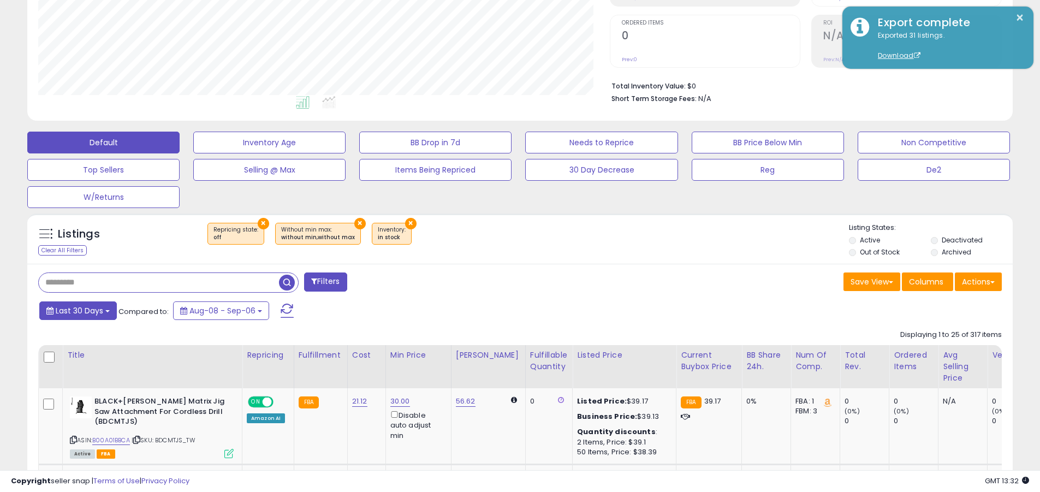
click at [77, 310] on span "Last 30 Days" at bounding box center [79, 310] width 47 height 11
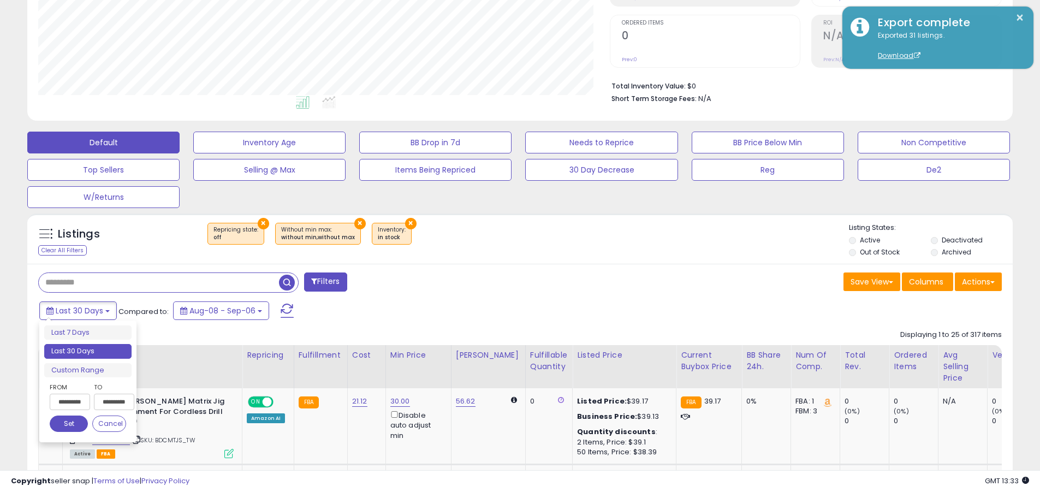
click at [88, 351] on li "Last 30 Days" at bounding box center [87, 351] width 87 height 15
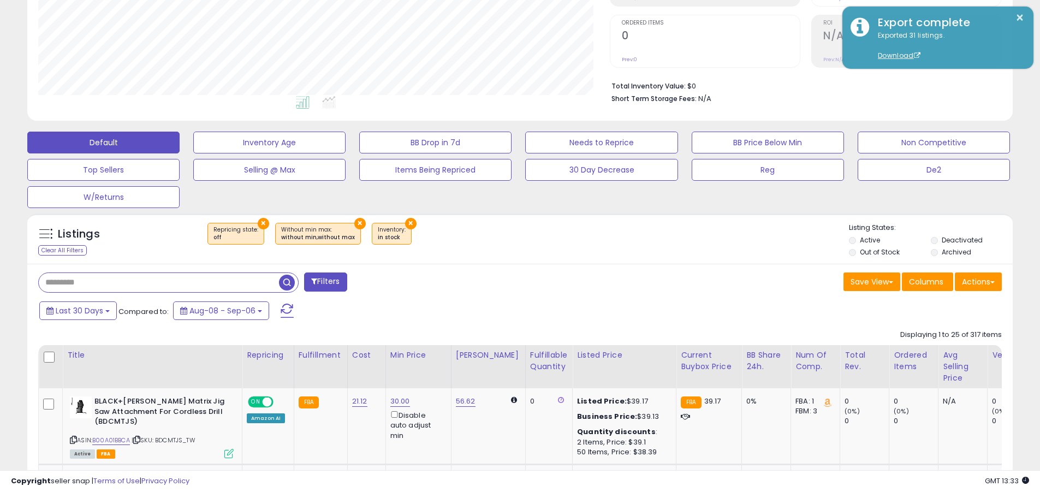
click at [159, 282] on input "text" at bounding box center [159, 282] width 240 height 19
click at [288, 280] on span "button" at bounding box center [287, 282] width 16 height 16
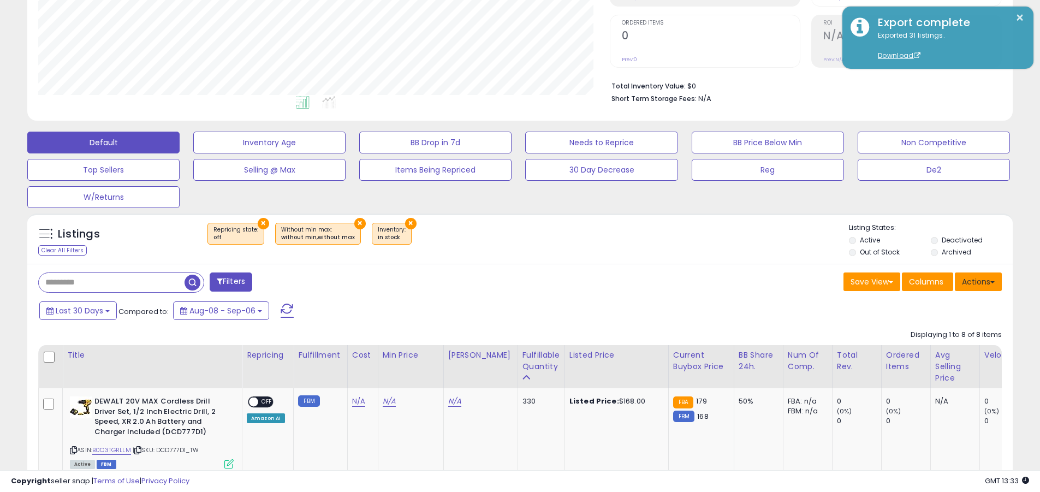
click at [978, 281] on button "Actions" at bounding box center [977, 281] width 47 height 19
click at [0, 0] on link "Export Related Asins" at bounding box center [0, 0] width 0 height 0
